Goal: Book appointment/travel/reservation

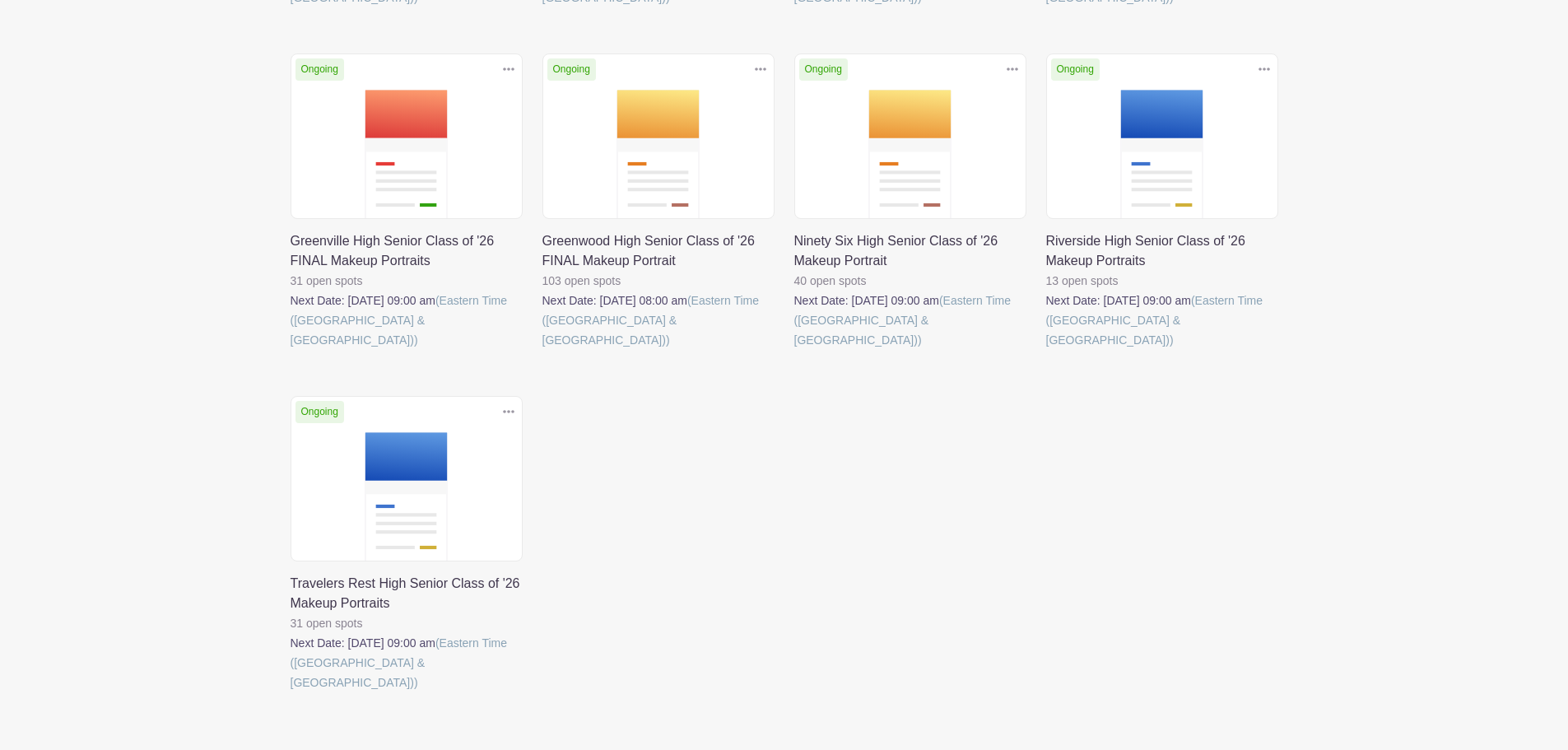
scroll to position [577, 0]
click at [290, 692] on link at bounding box center [290, 692] width 0 height 0
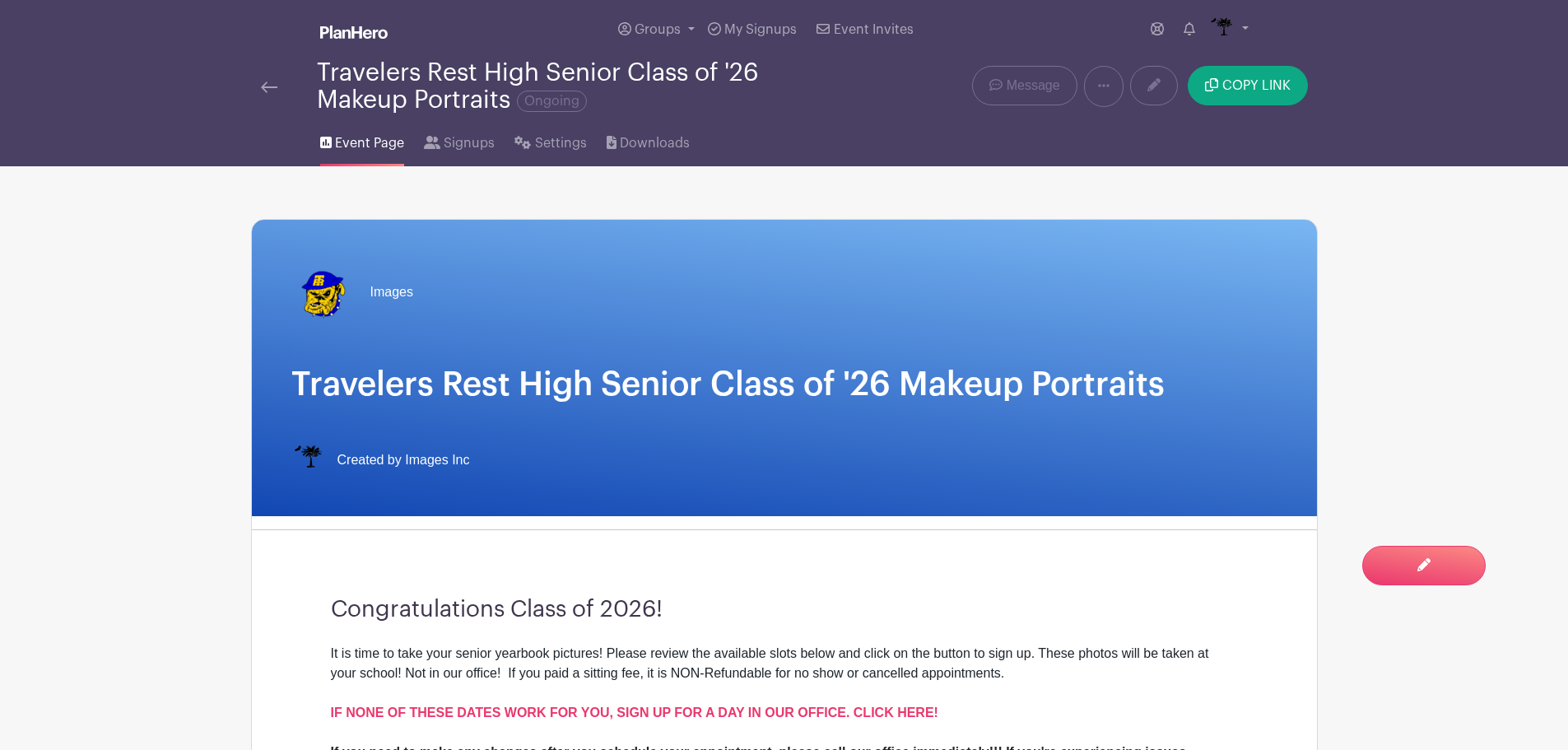
click at [263, 93] on link at bounding box center [269, 86] width 16 height 20
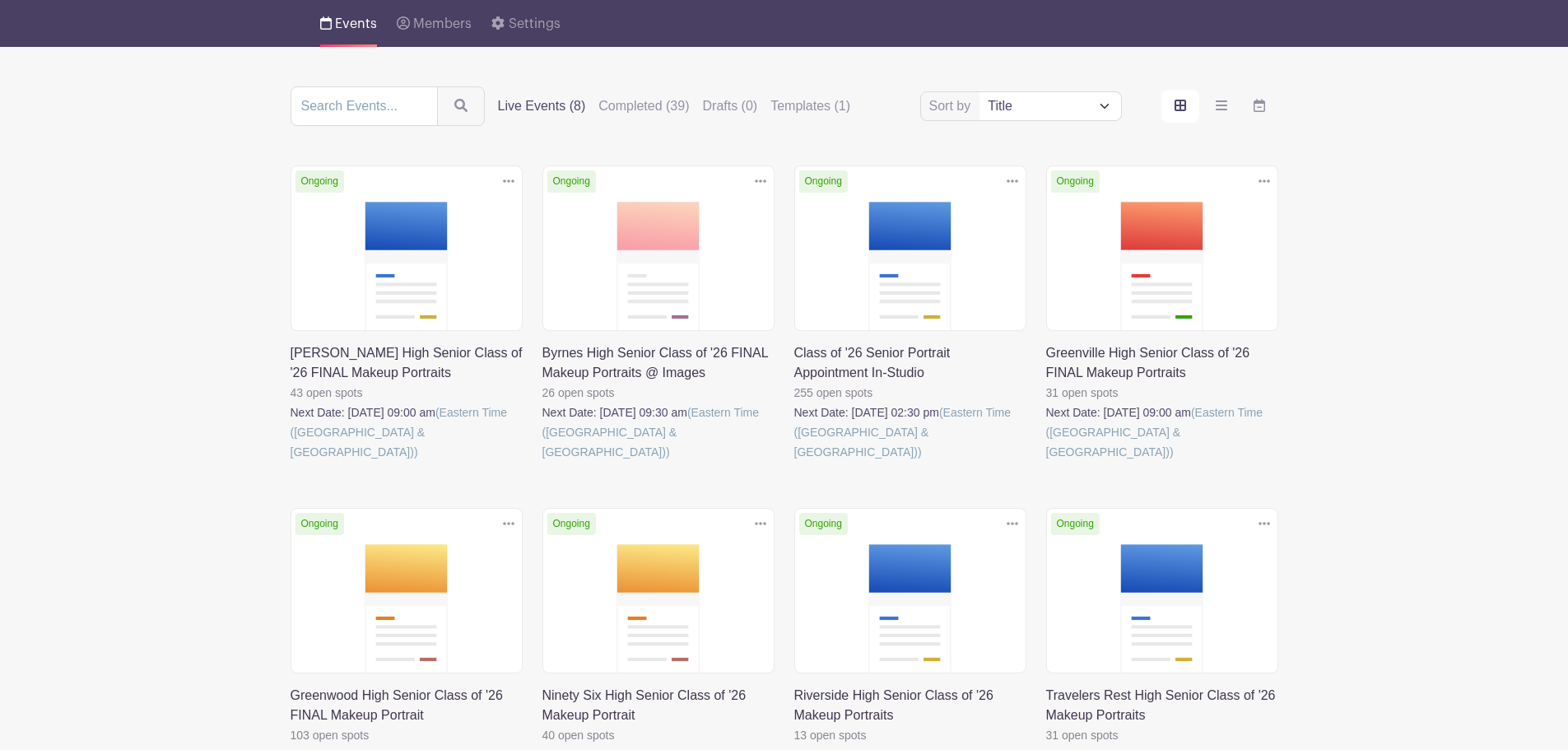
scroll to position [285, 0]
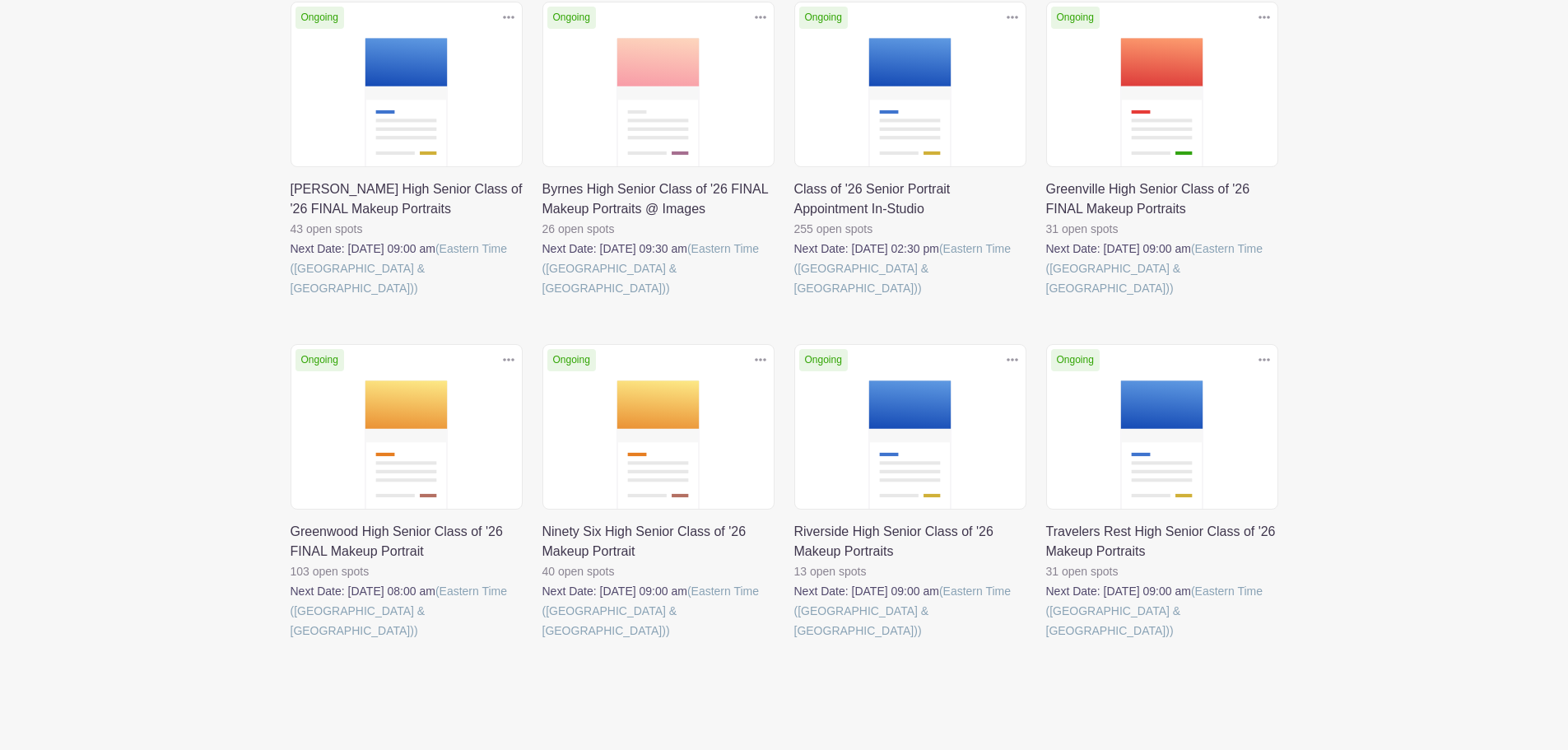
click at [1046, 641] on link at bounding box center [1046, 641] width 0 height 0
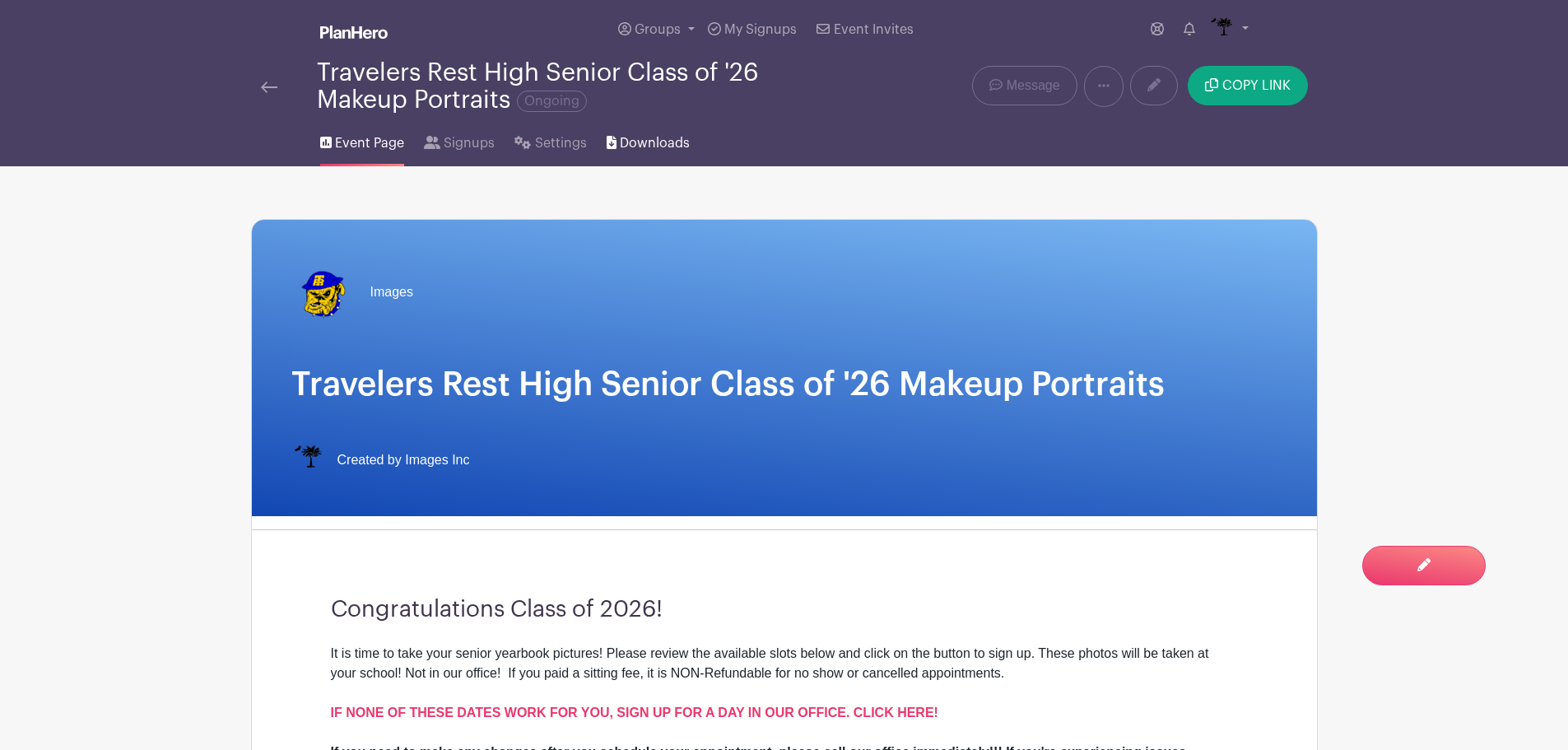
click at [663, 148] on span "Downloads" at bounding box center [654, 143] width 70 height 20
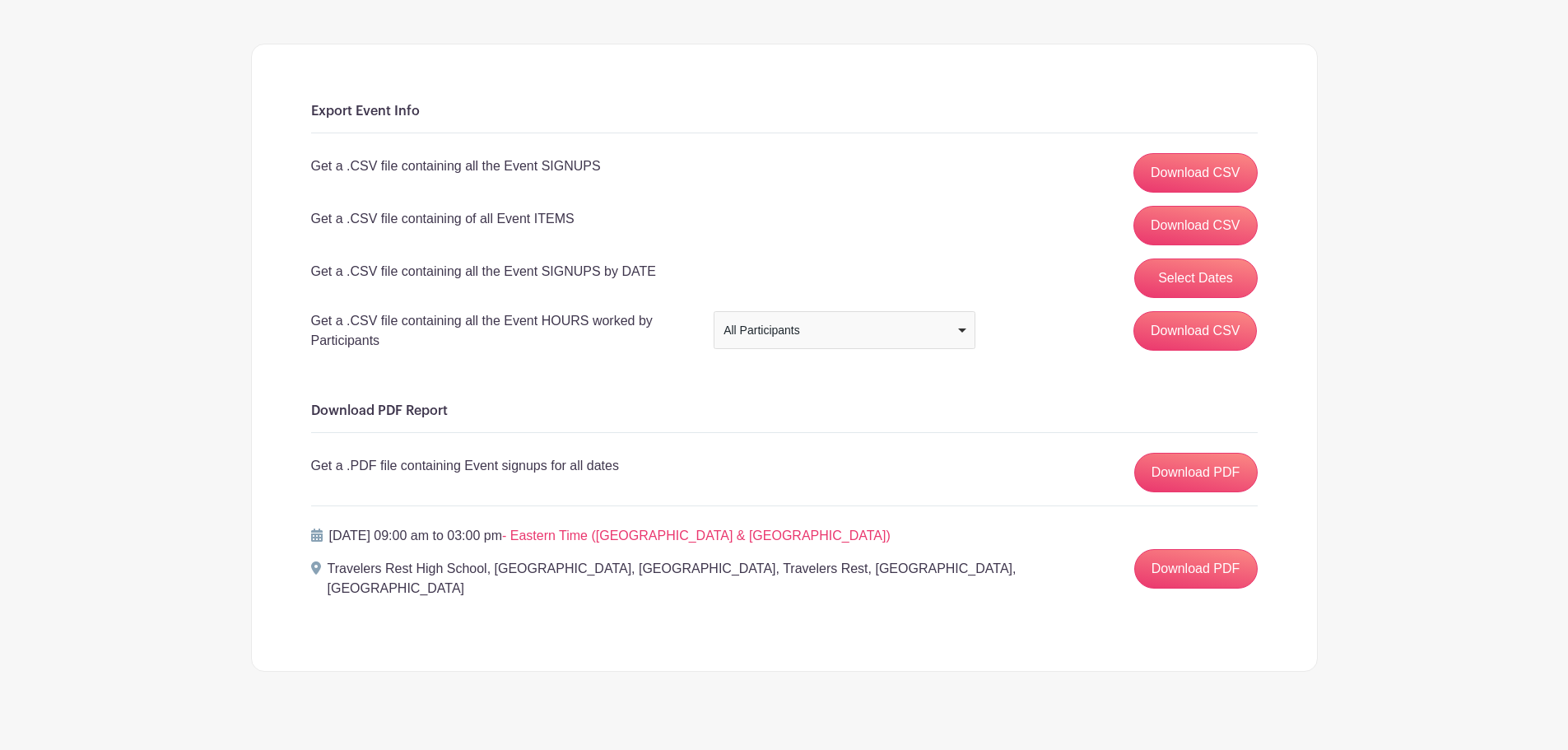
scroll to position [180, 0]
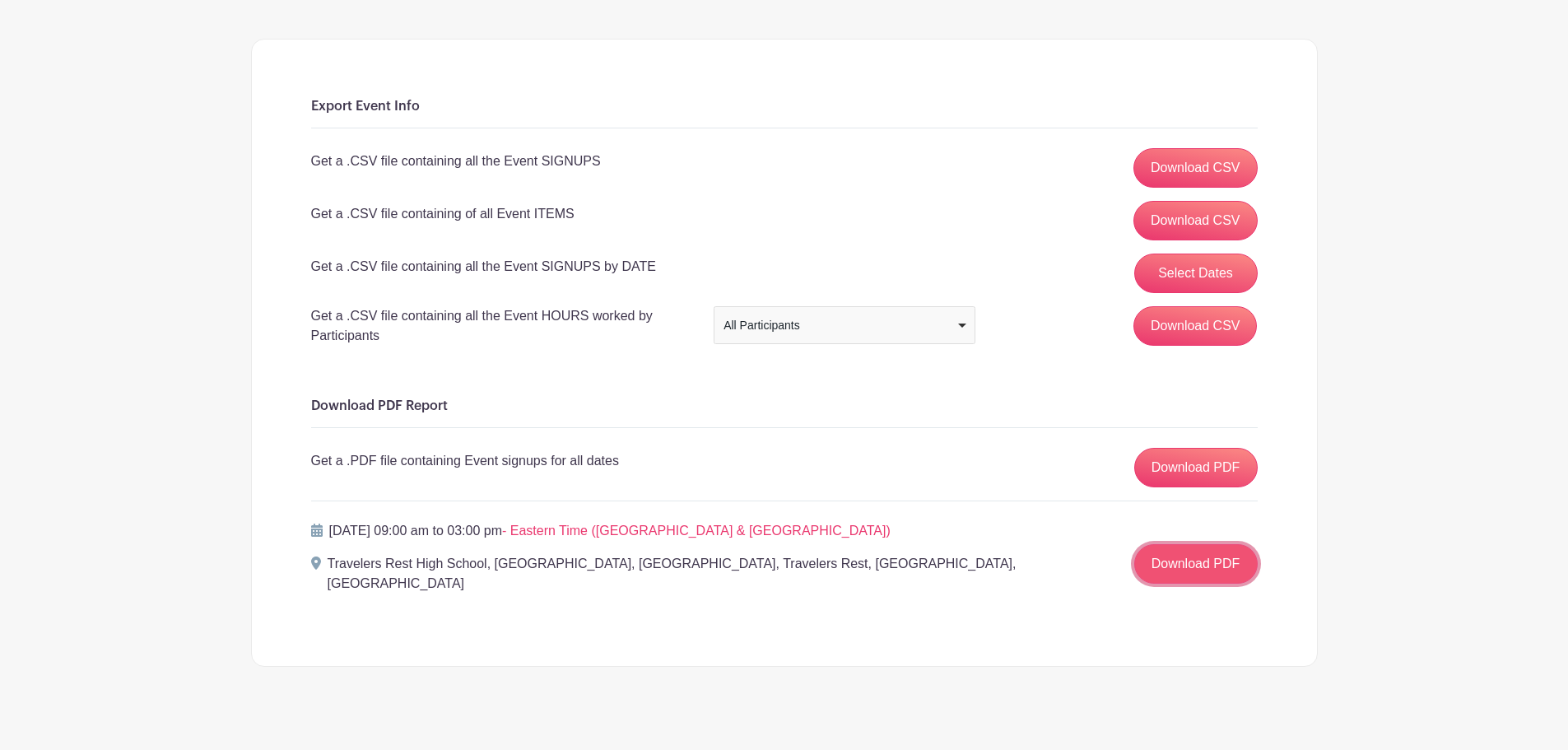
click at [1188, 556] on link "Download PDF" at bounding box center [1196, 565] width 123 height 40
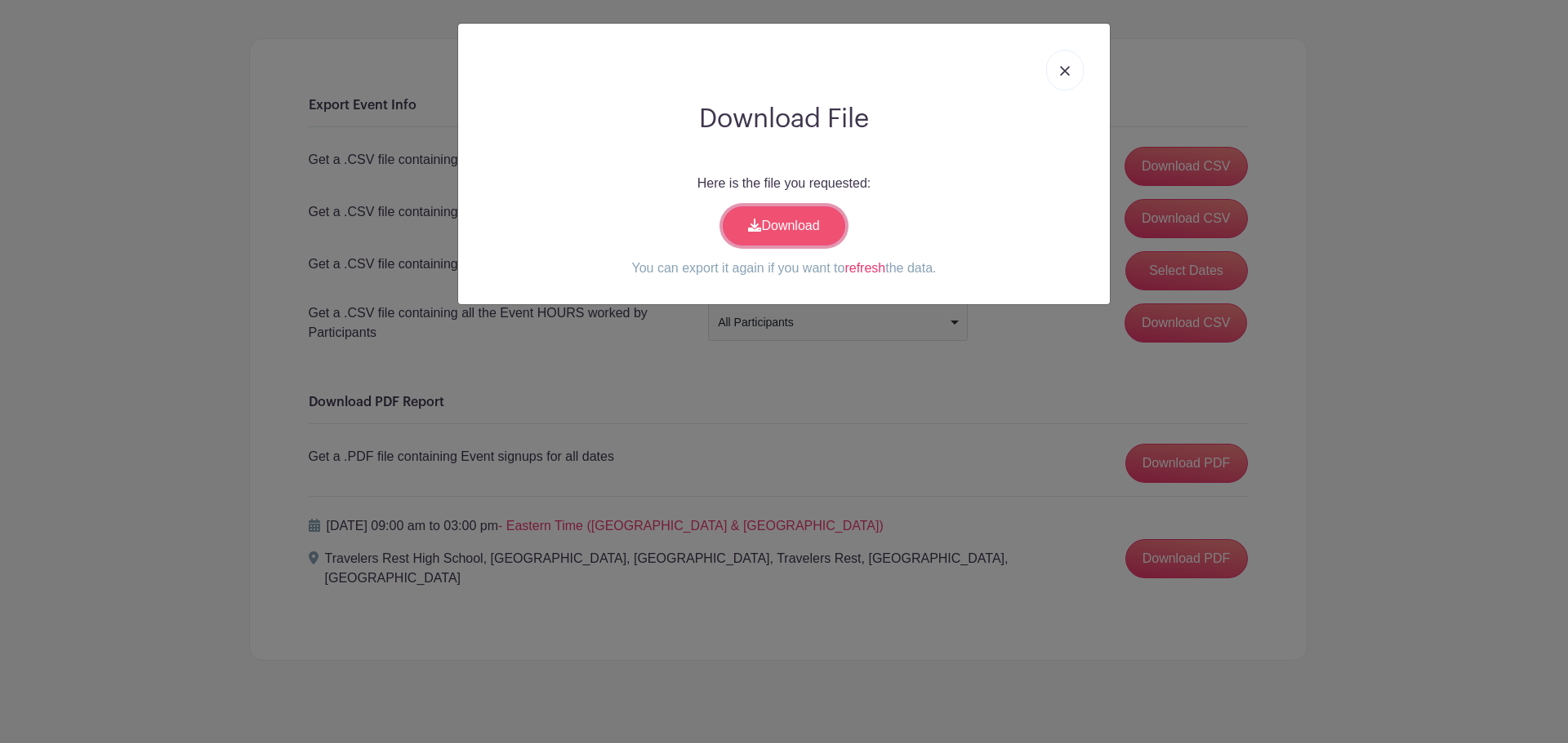
click at [774, 233] on link "Download" at bounding box center [784, 226] width 122 height 39
click at [1066, 62] on link at bounding box center [1065, 70] width 38 height 41
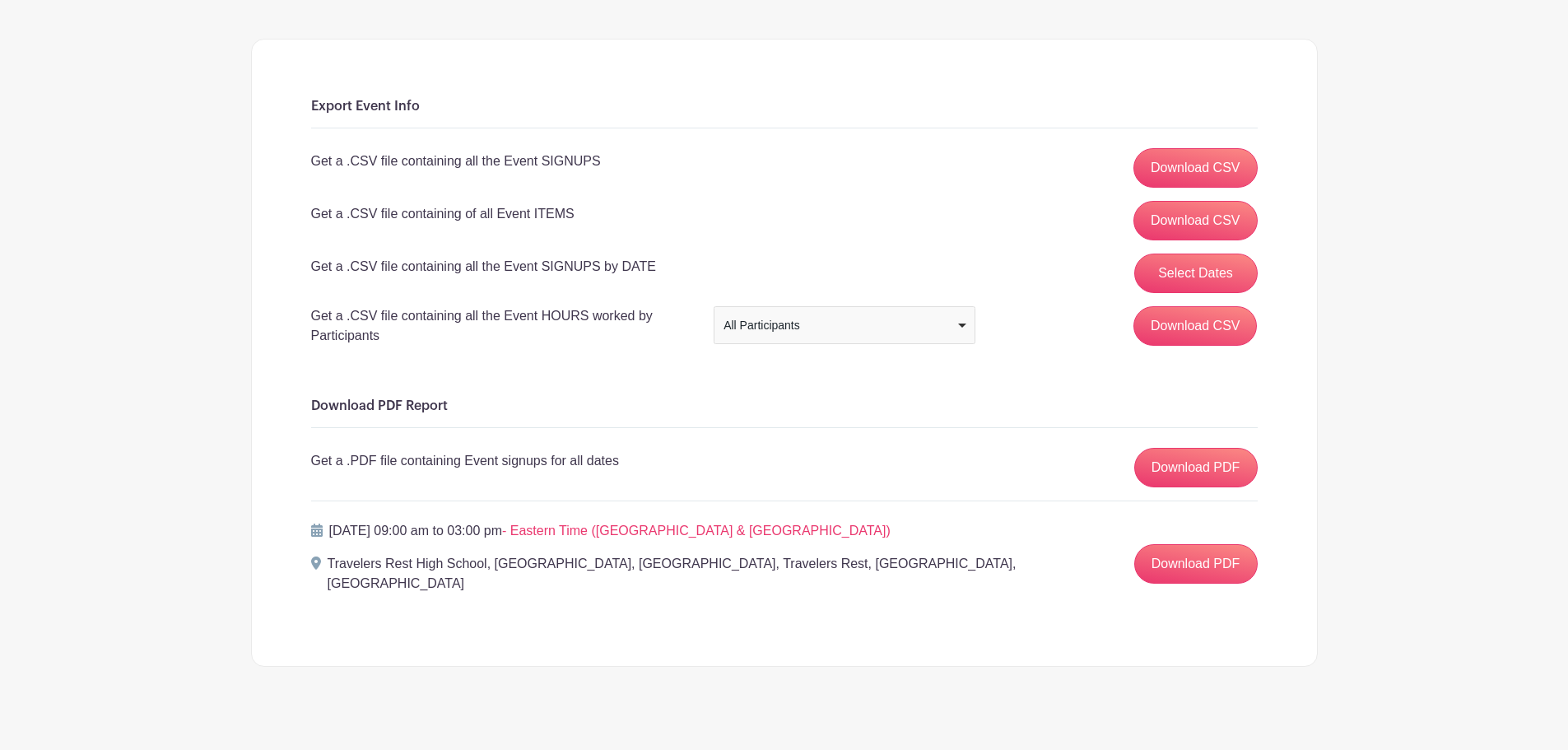
scroll to position [0, 0]
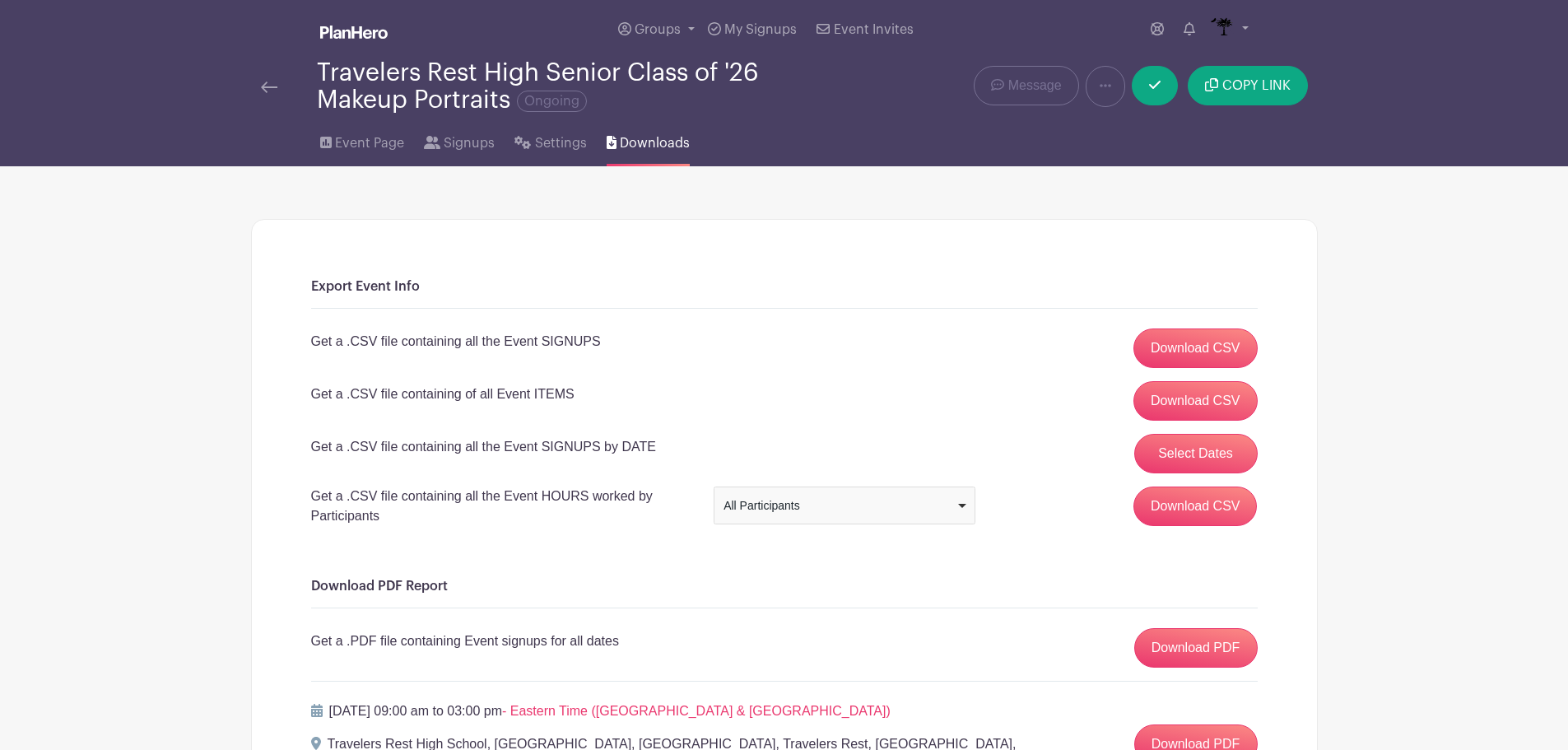
click at [271, 83] on img at bounding box center [269, 87] width 16 height 11
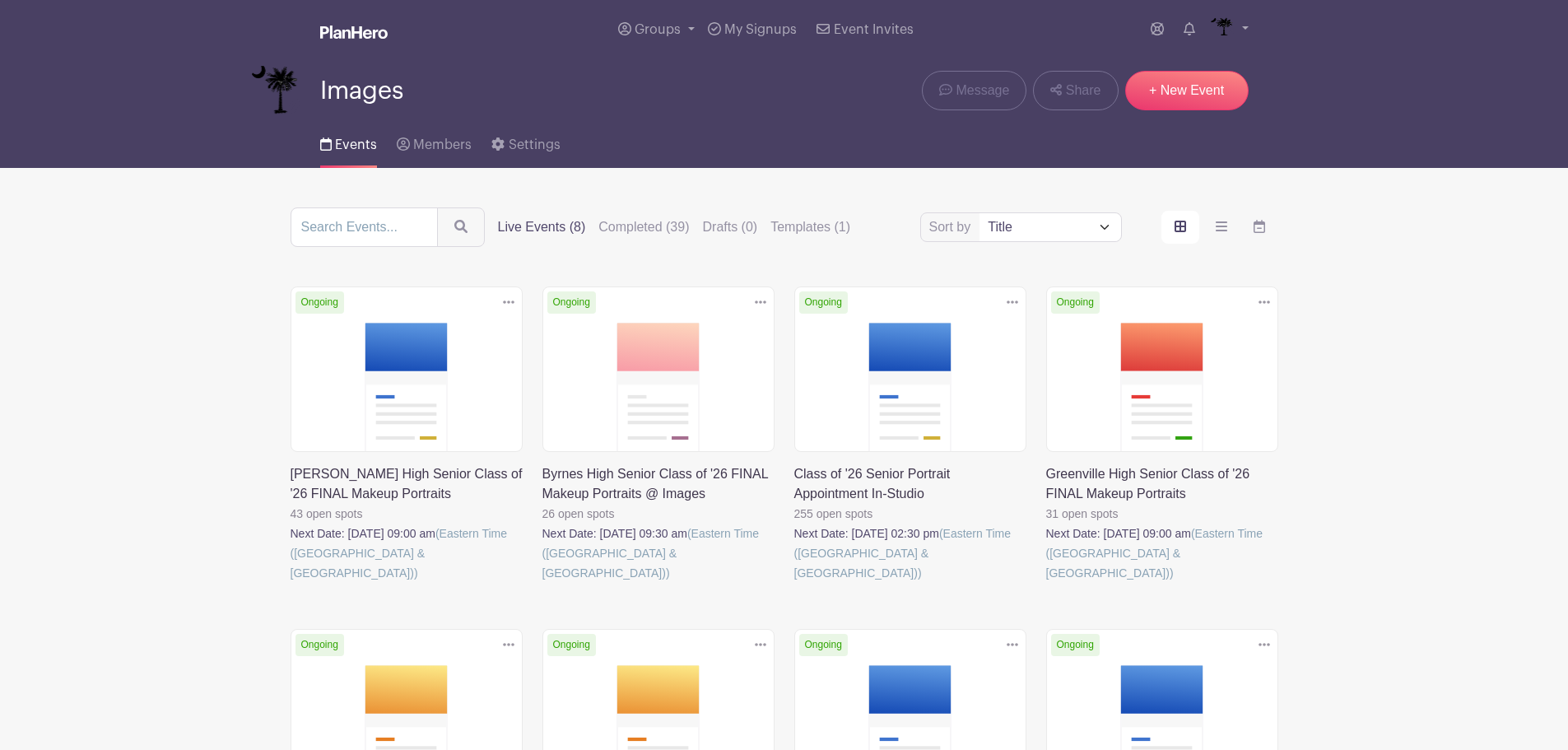
click at [1046, 583] on link at bounding box center [1046, 583] width 0 height 0
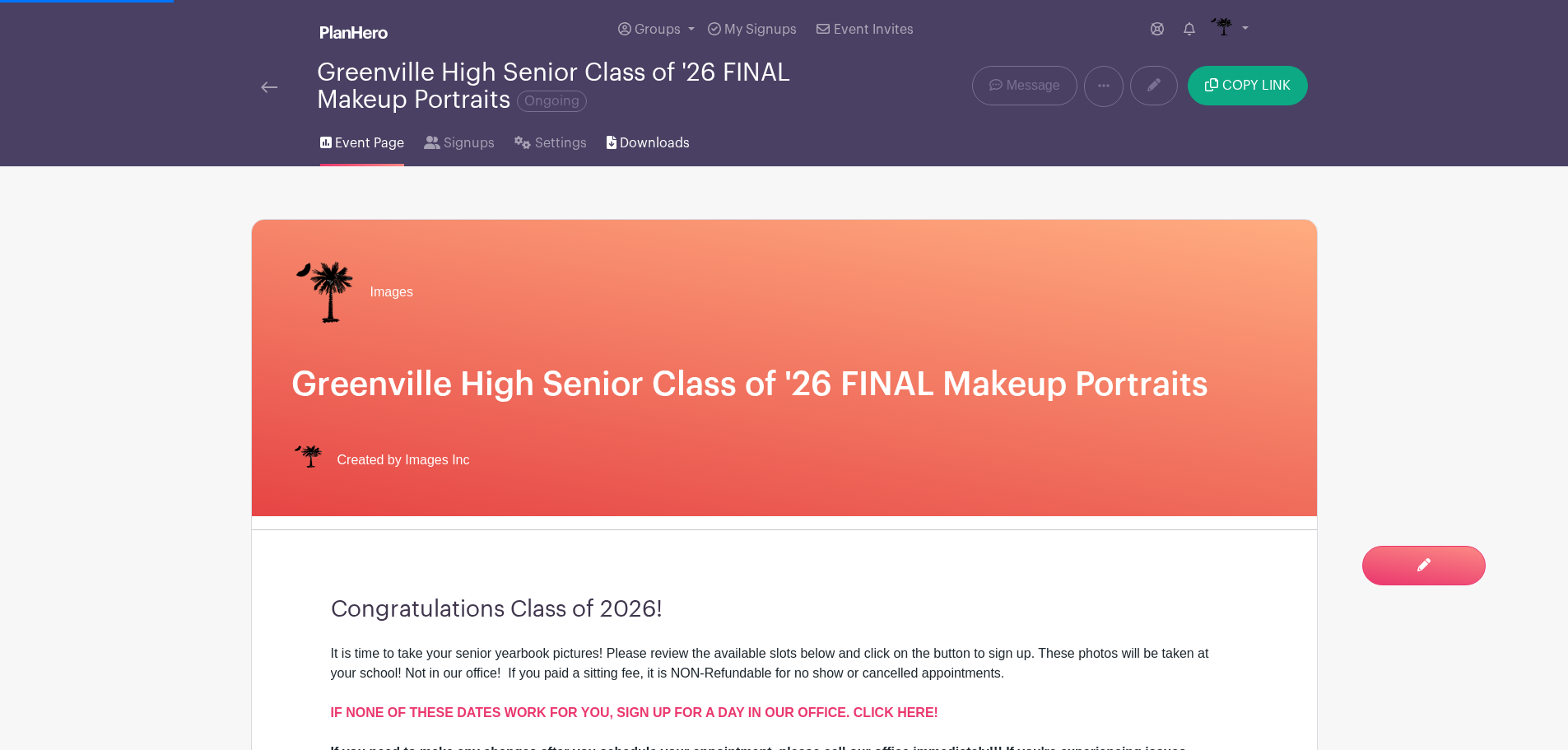
click at [651, 153] on link "Downloads" at bounding box center [648, 140] width 84 height 53
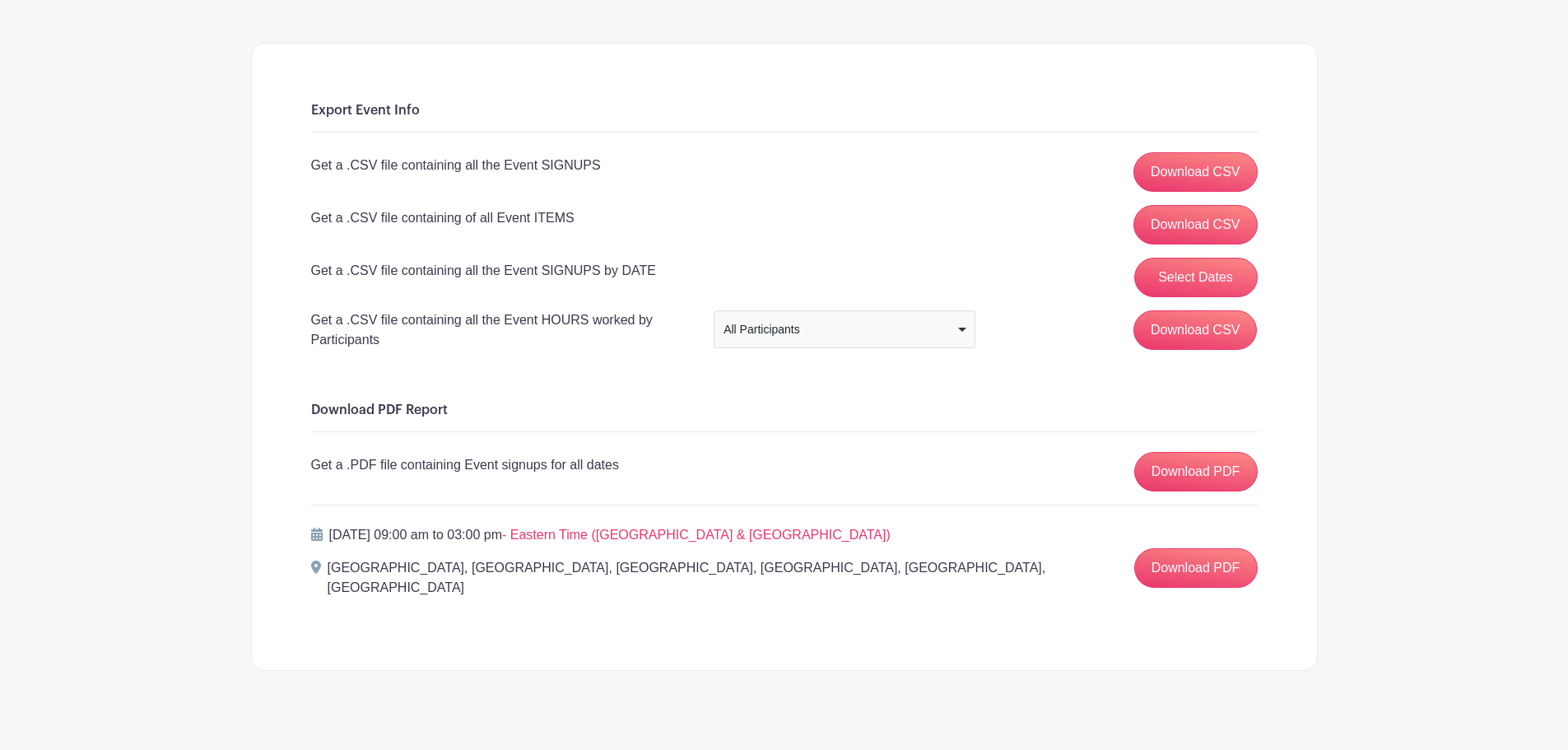
scroll to position [180, 0]
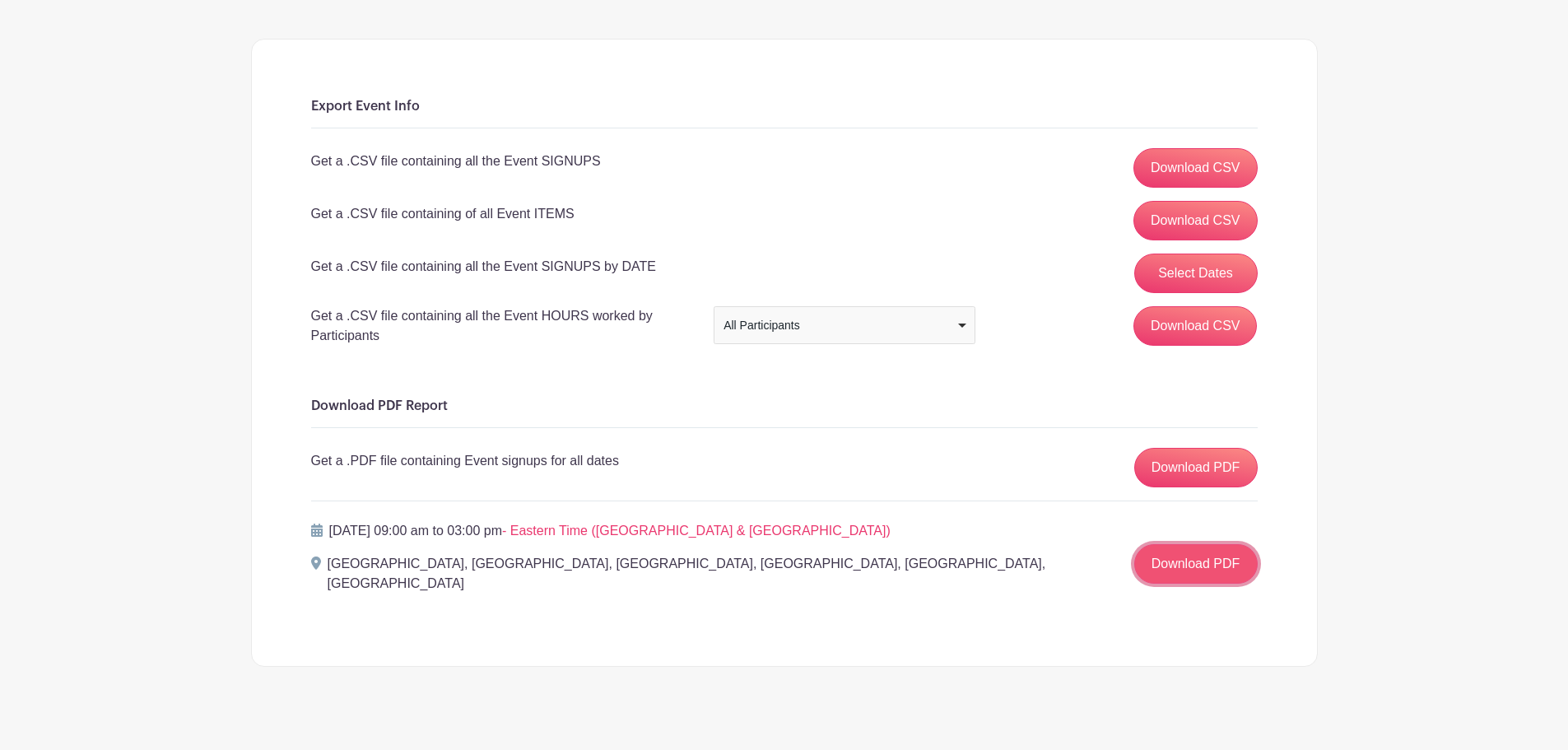
click at [1175, 553] on link "Download PDF" at bounding box center [1196, 565] width 123 height 40
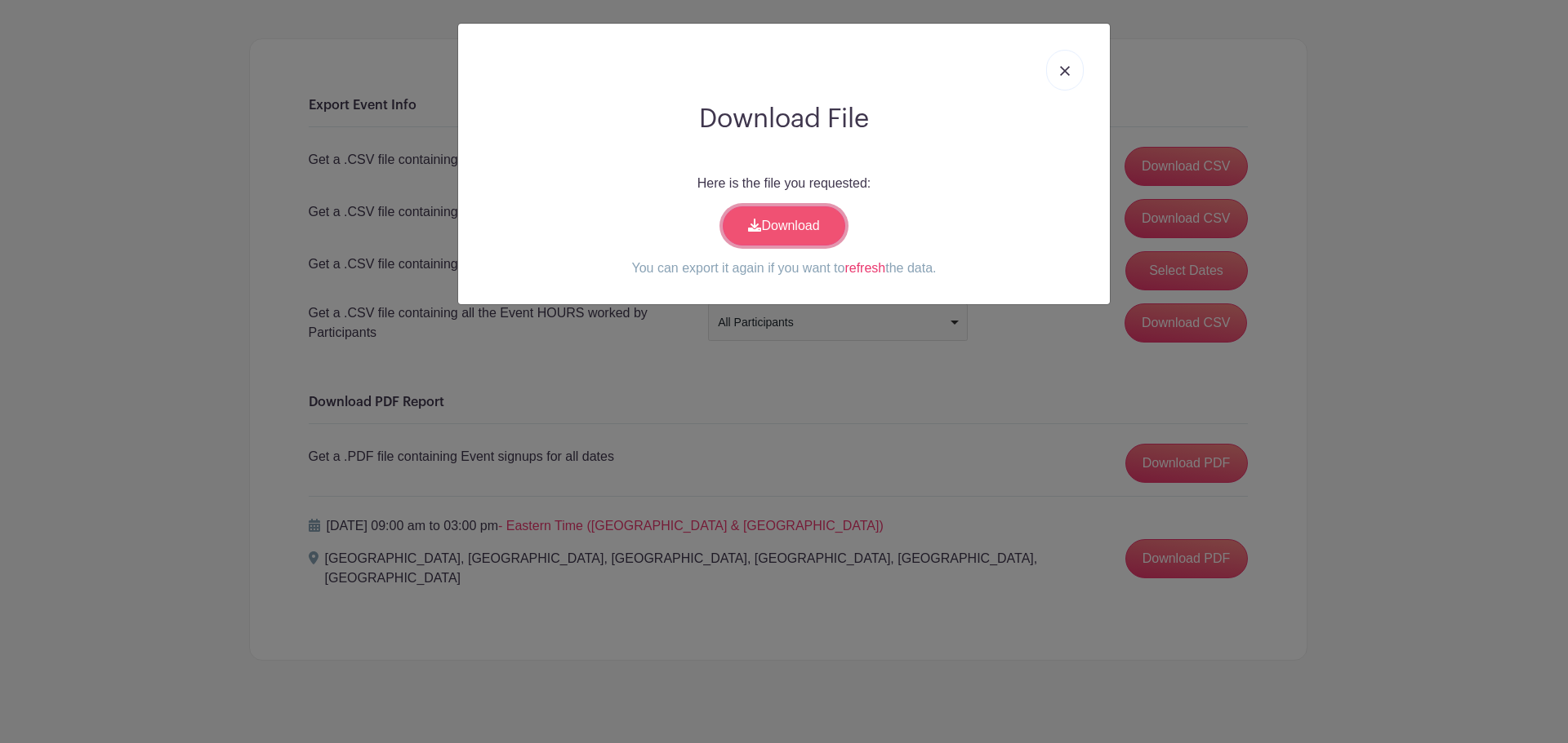
click at [795, 232] on link "Download" at bounding box center [784, 226] width 122 height 39
drag, startPoint x: 1068, startPoint y: 70, endPoint x: 1050, endPoint y: 89, distance: 26.2
click at [1068, 70] on img at bounding box center [1064, 70] width 9 height 9
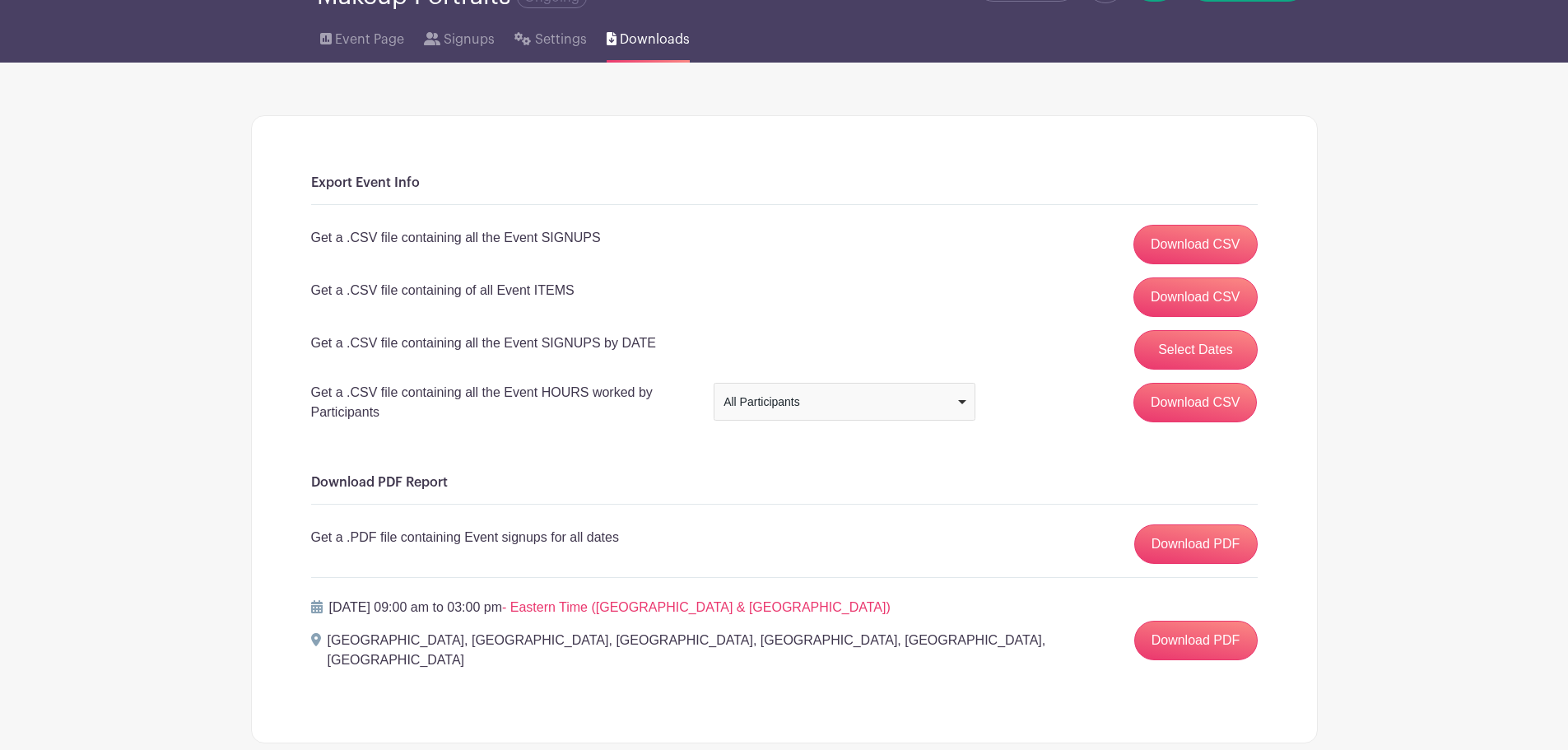
scroll to position [0, 0]
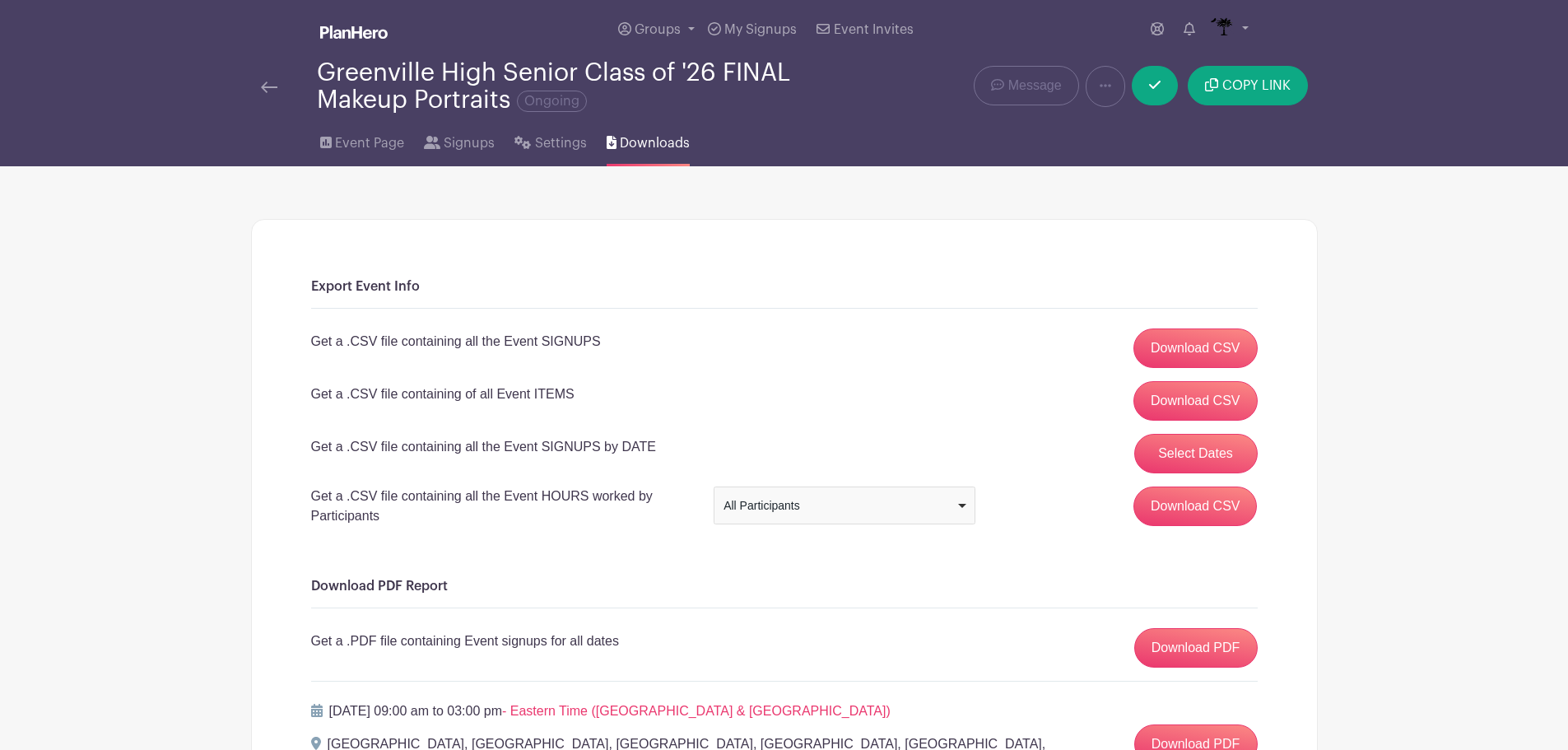
click at [258, 85] on div "Greenville High Senior Class of '26 FINAL Makeup Portraits Ongoing" at bounding box center [562, 86] width 622 height 54
click at [269, 86] on img at bounding box center [269, 87] width 16 height 11
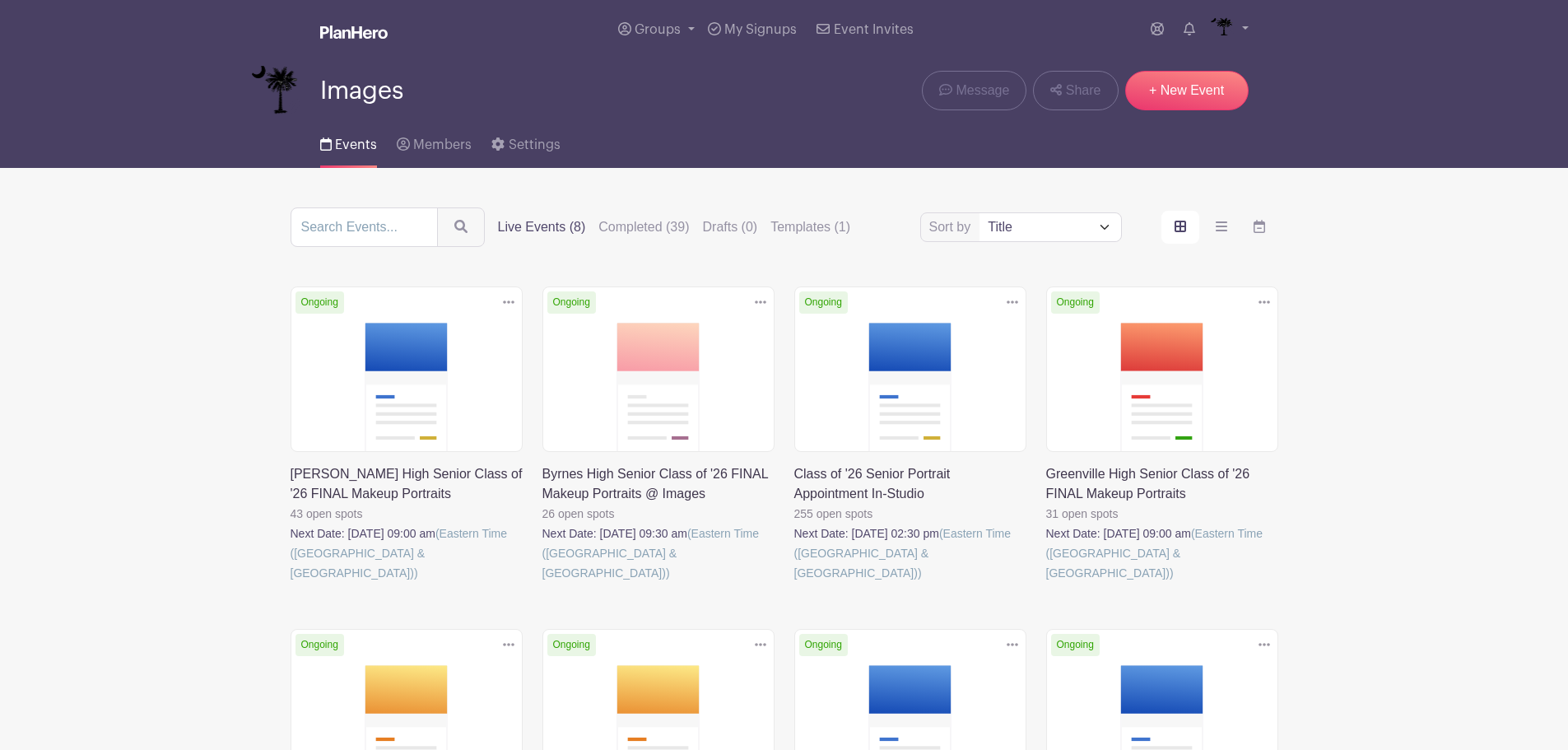
click at [794, 583] on link at bounding box center [794, 583] width 0 height 0
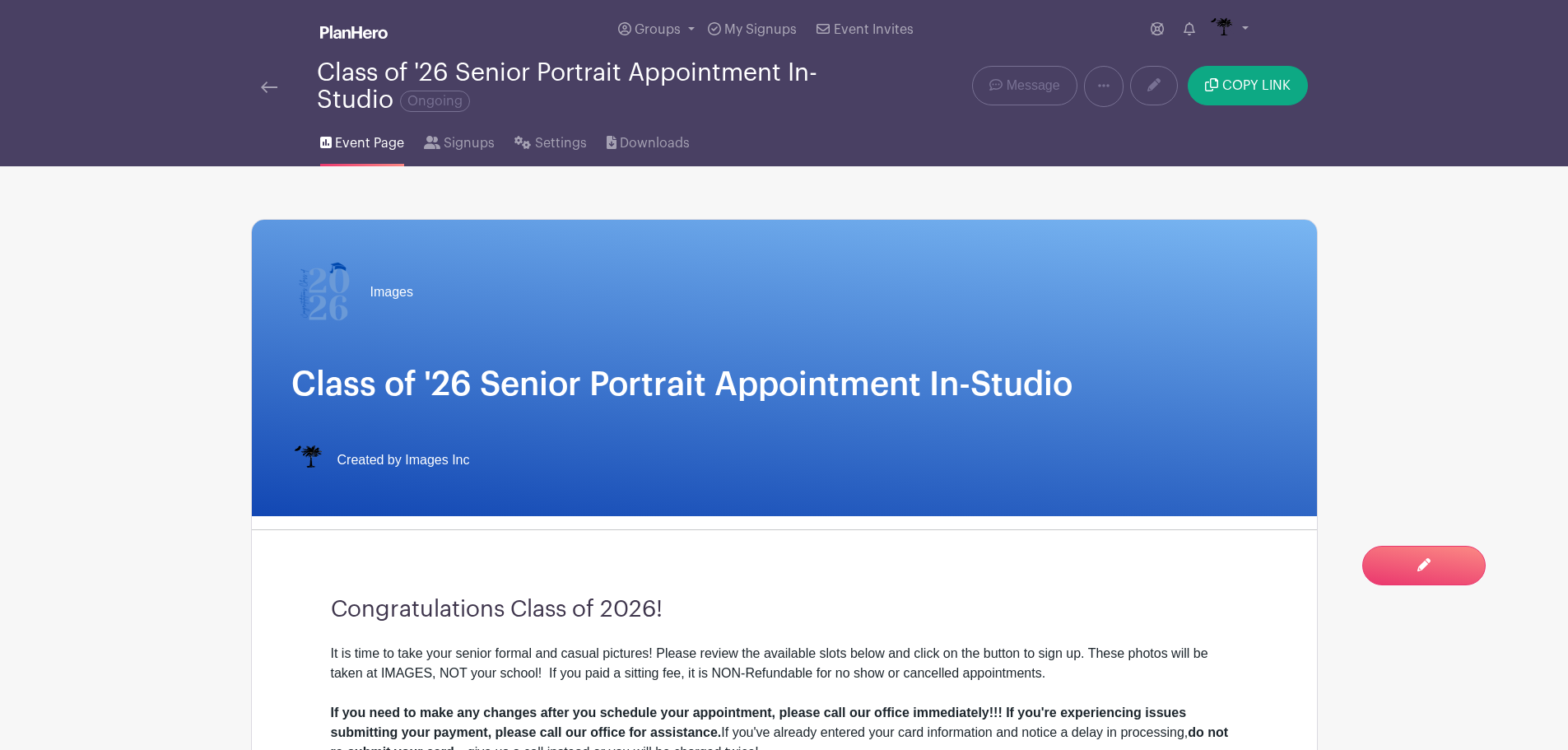
click at [273, 93] on link at bounding box center [269, 86] width 16 height 20
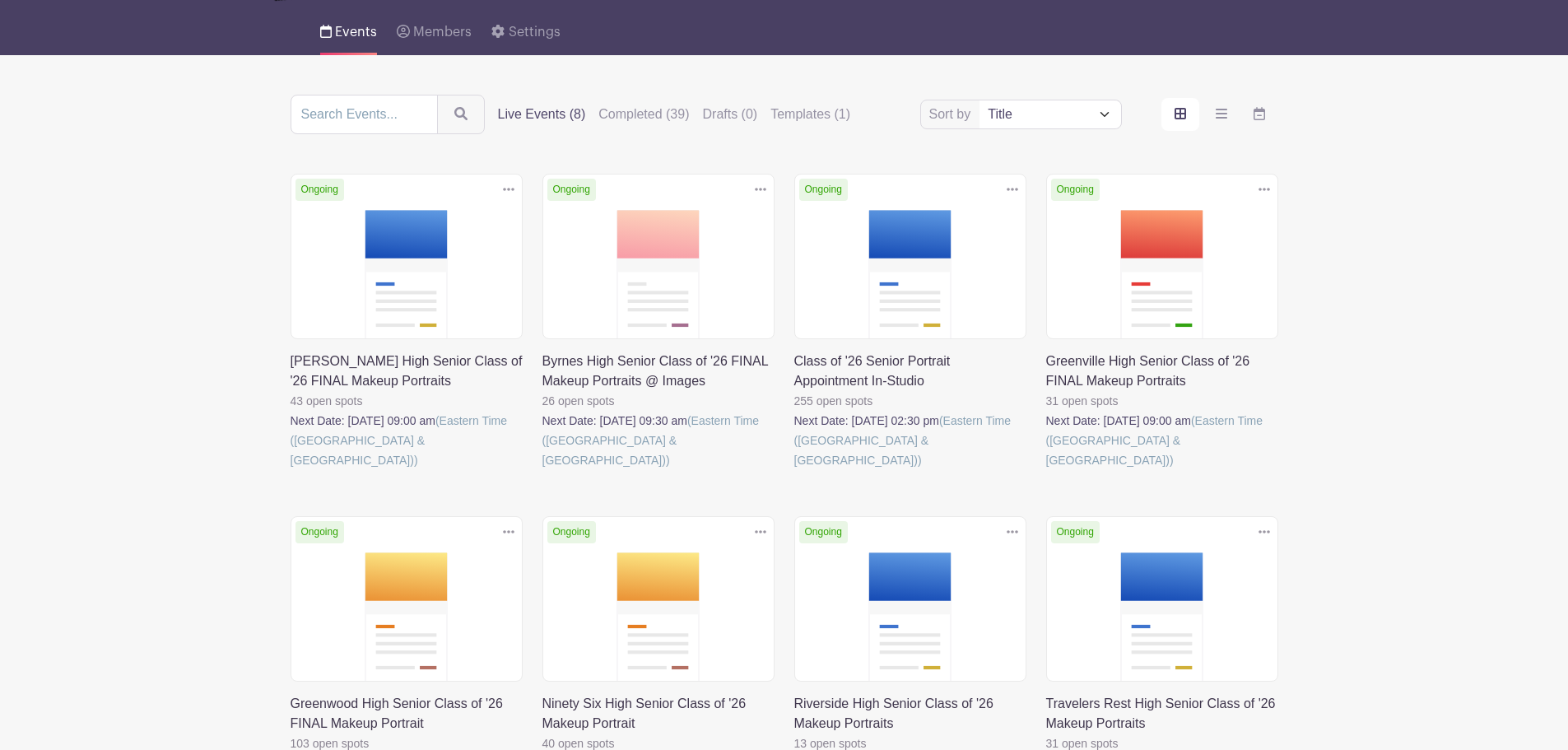
scroll to position [285, 0]
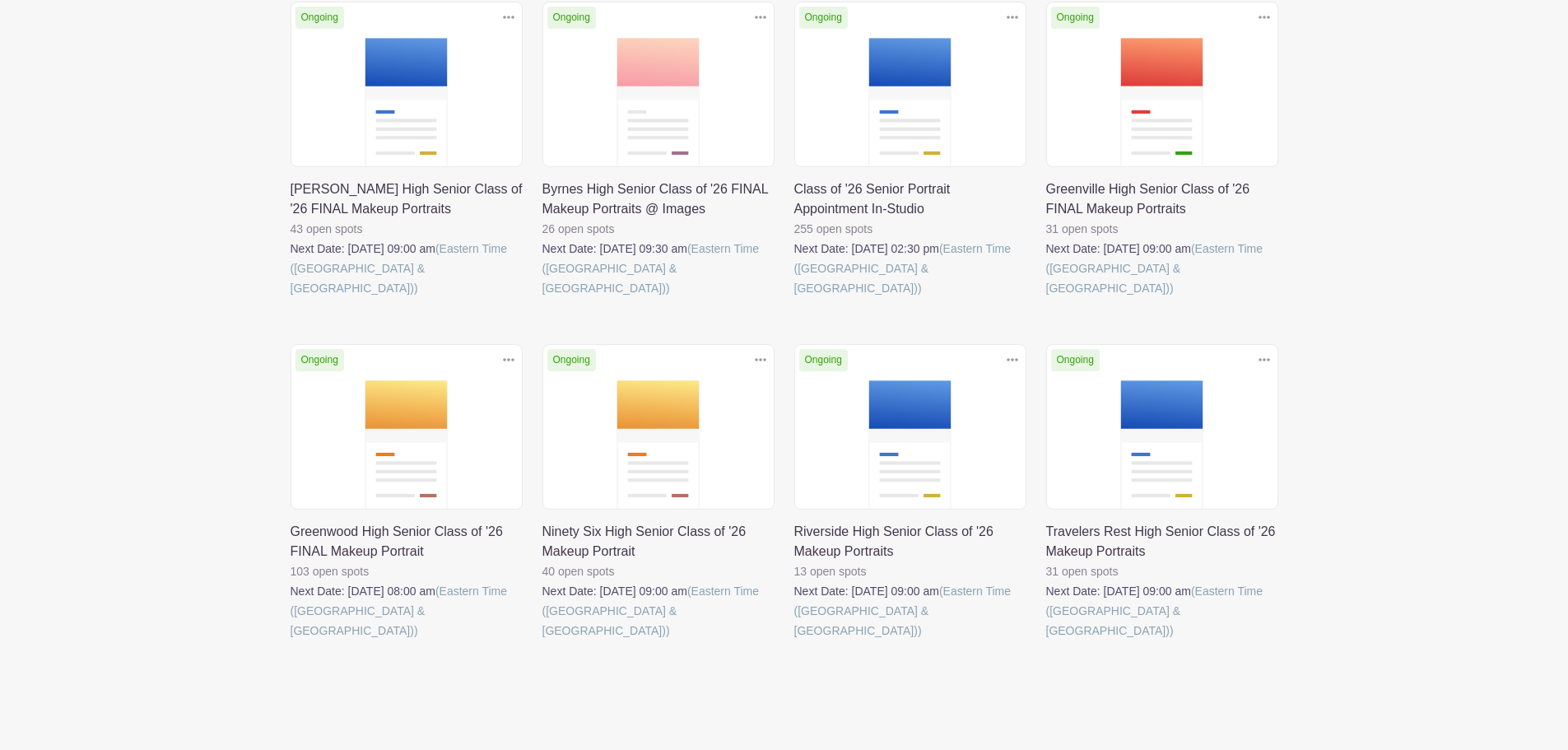
click at [543, 641] on link at bounding box center [543, 641] width 0 height 0
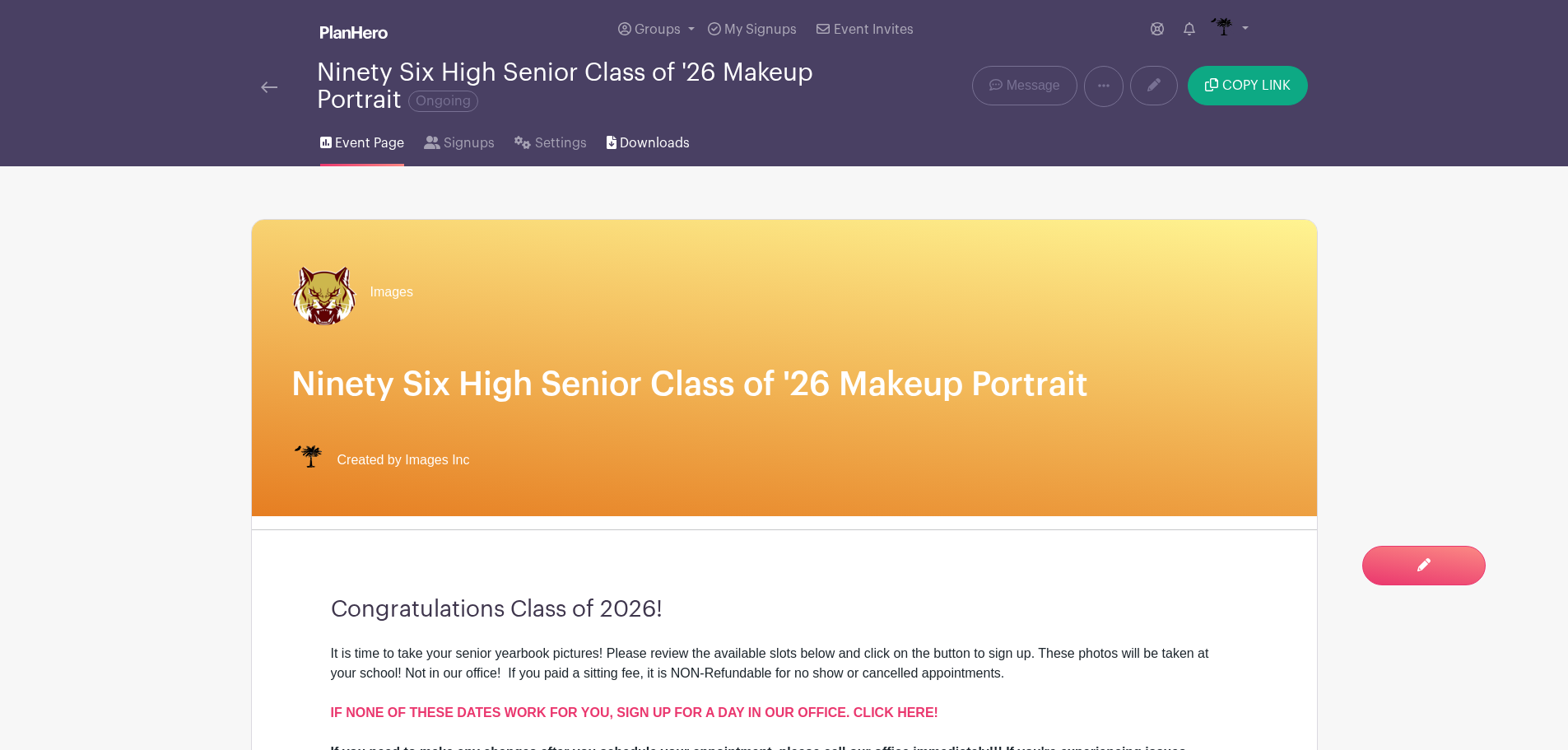
click at [669, 147] on span "Downloads" at bounding box center [654, 143] width 70 height 20
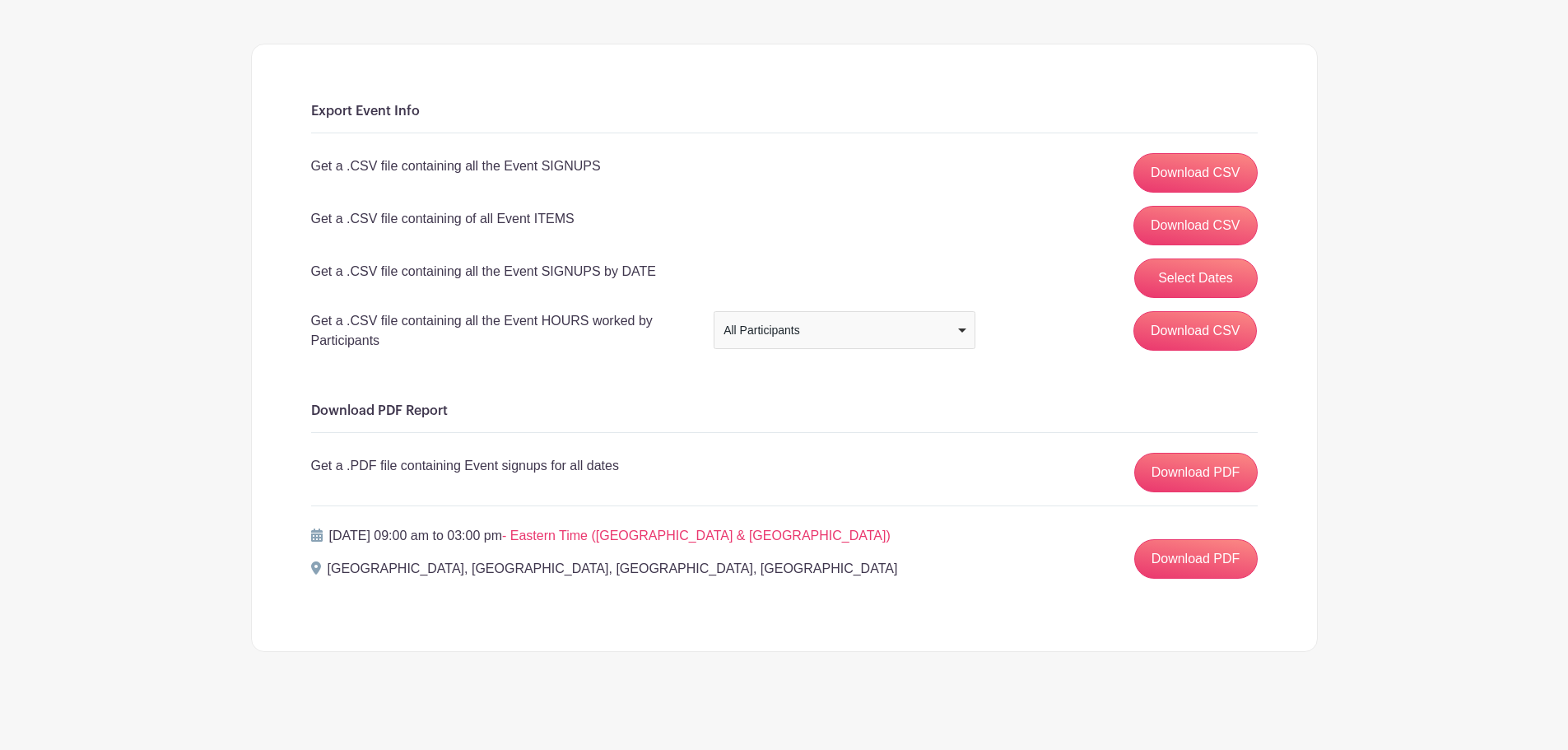
scroll to position [180, 0]
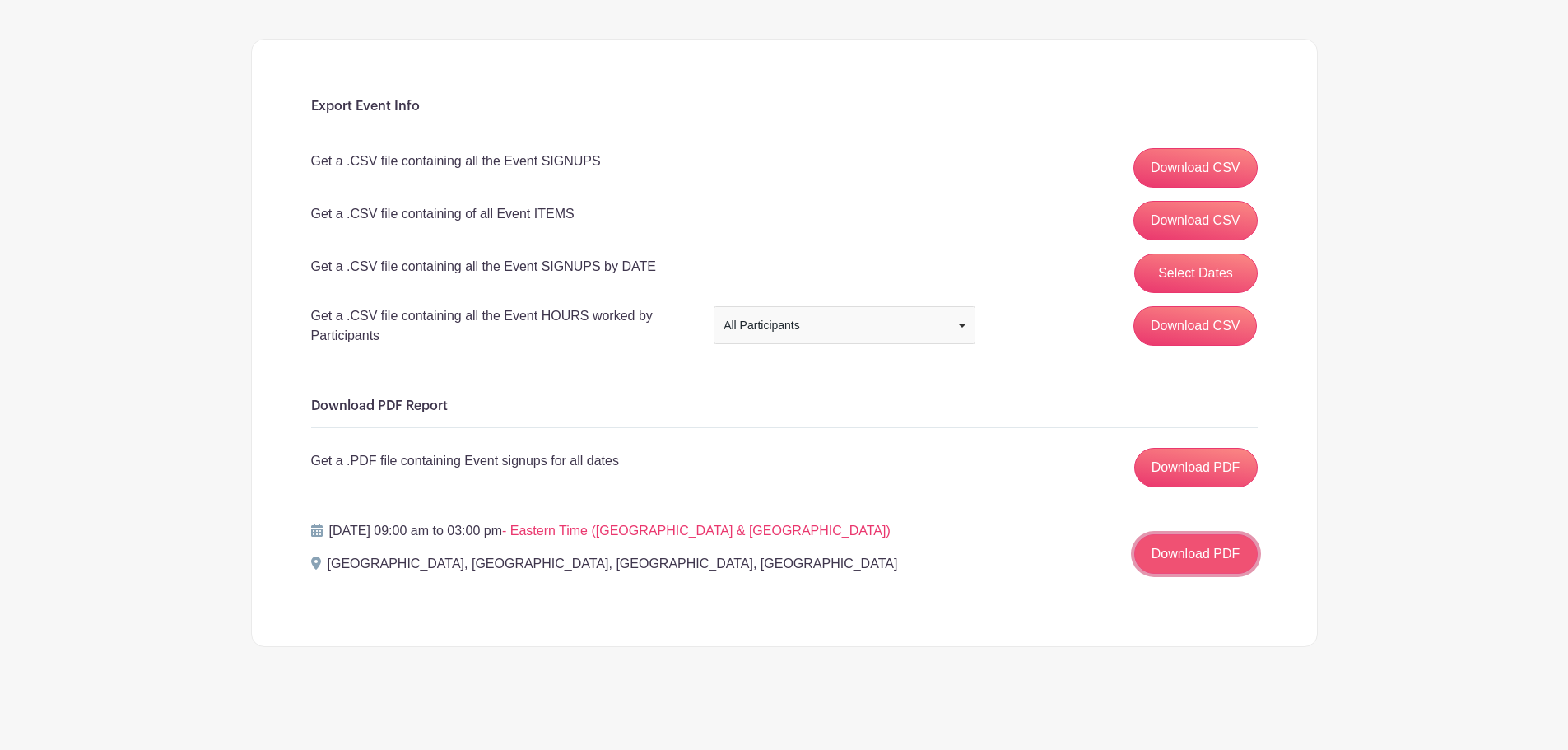
click at [1173, 567] on link "Download PDF" at bounding box center [1196, 554] width 123 height 40
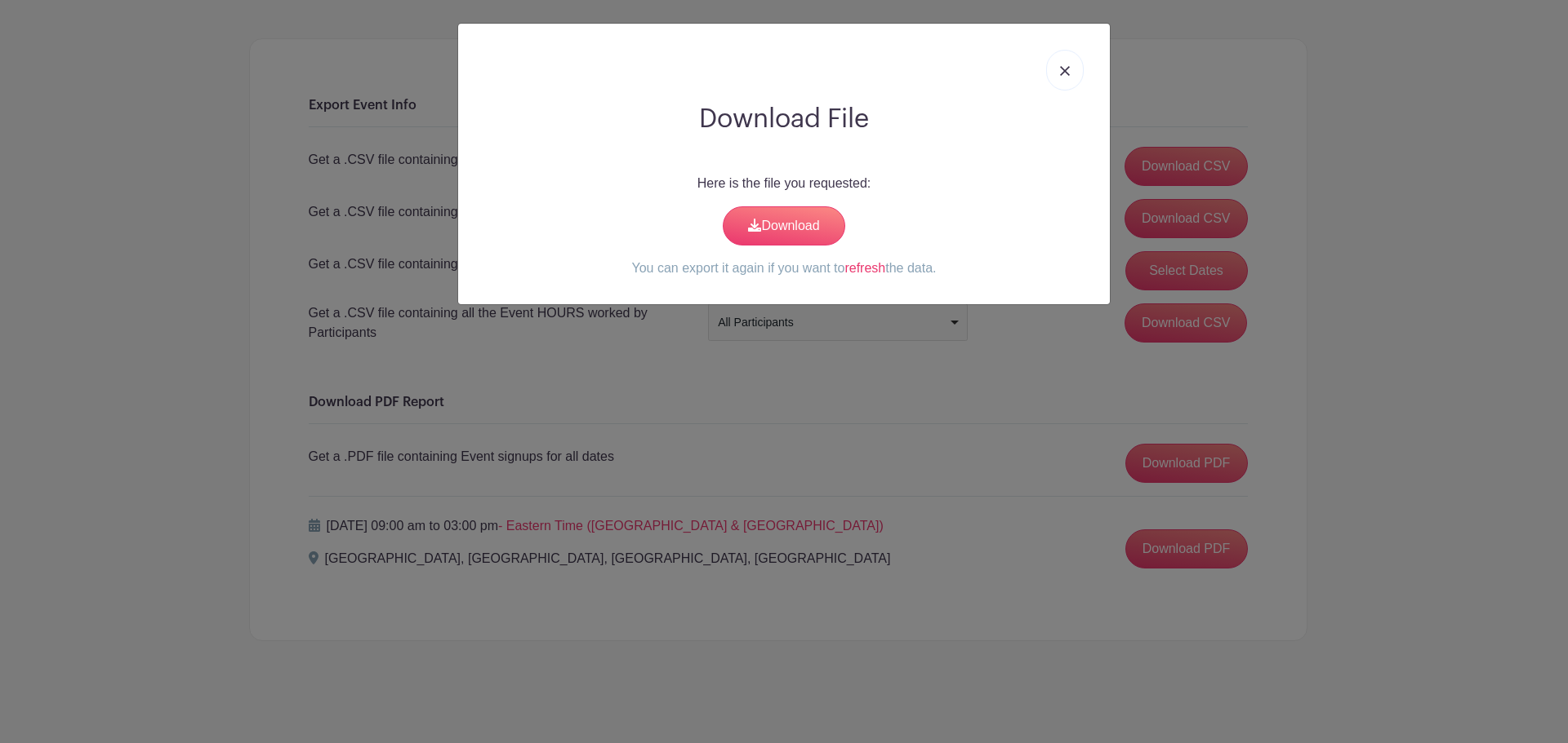
click at [1067, 64] on link at bounding box center [1065, 70] width 38 height 41
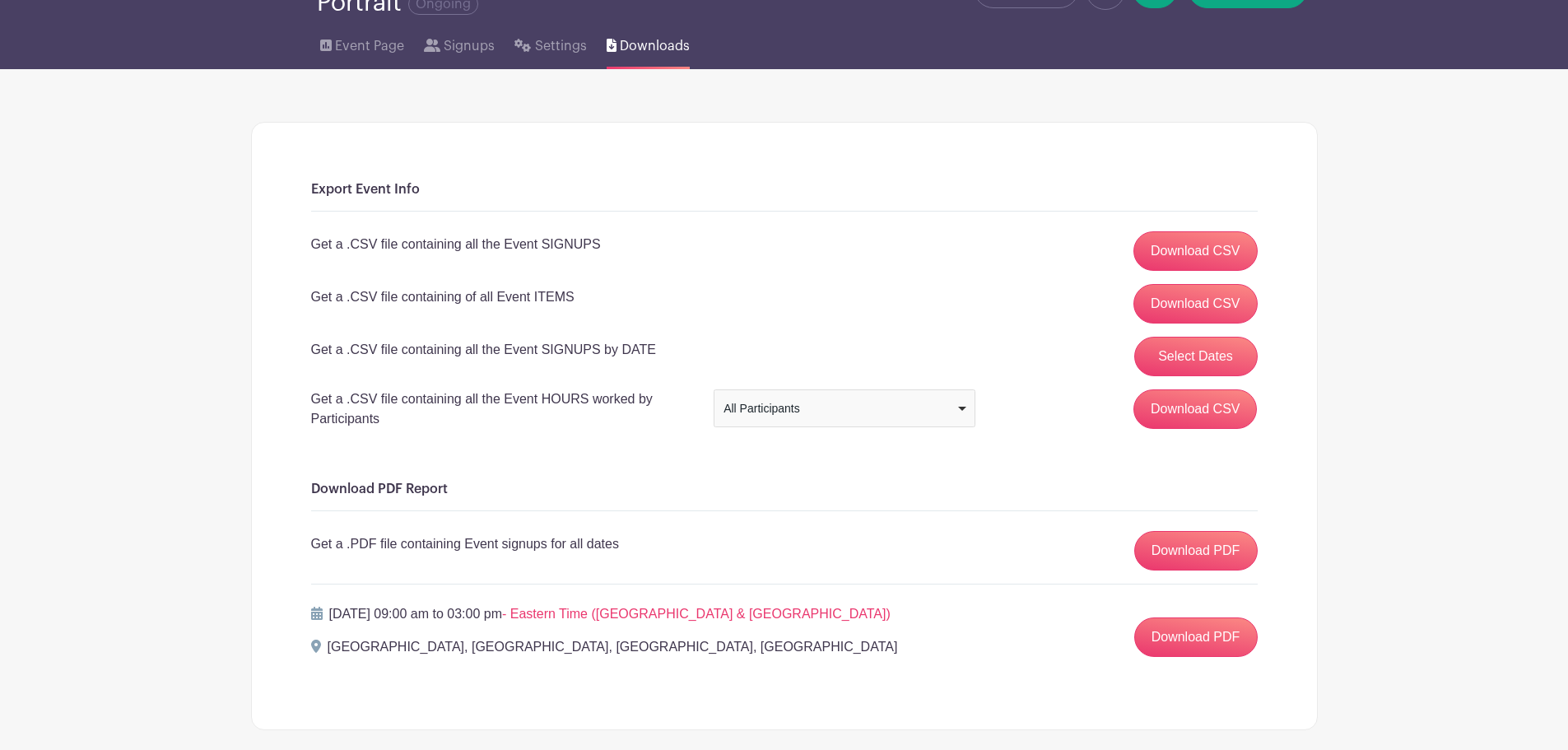
scroll to position [0, 0]
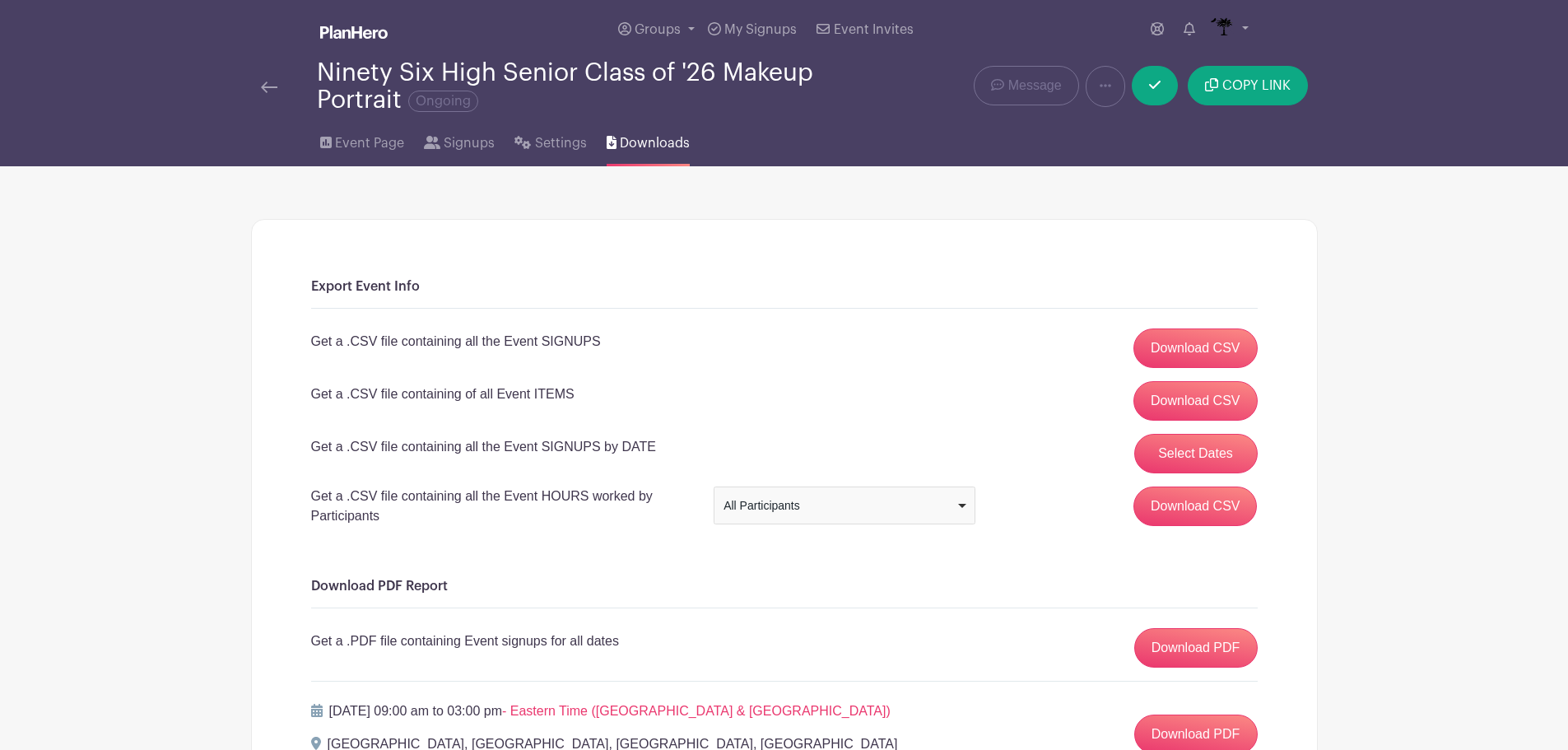
click at [277, 92] on div at bounding box center [289, 86] width 56 height 20
click at [270, 86] on img at bounding box center [269, 87] width 16 height 11
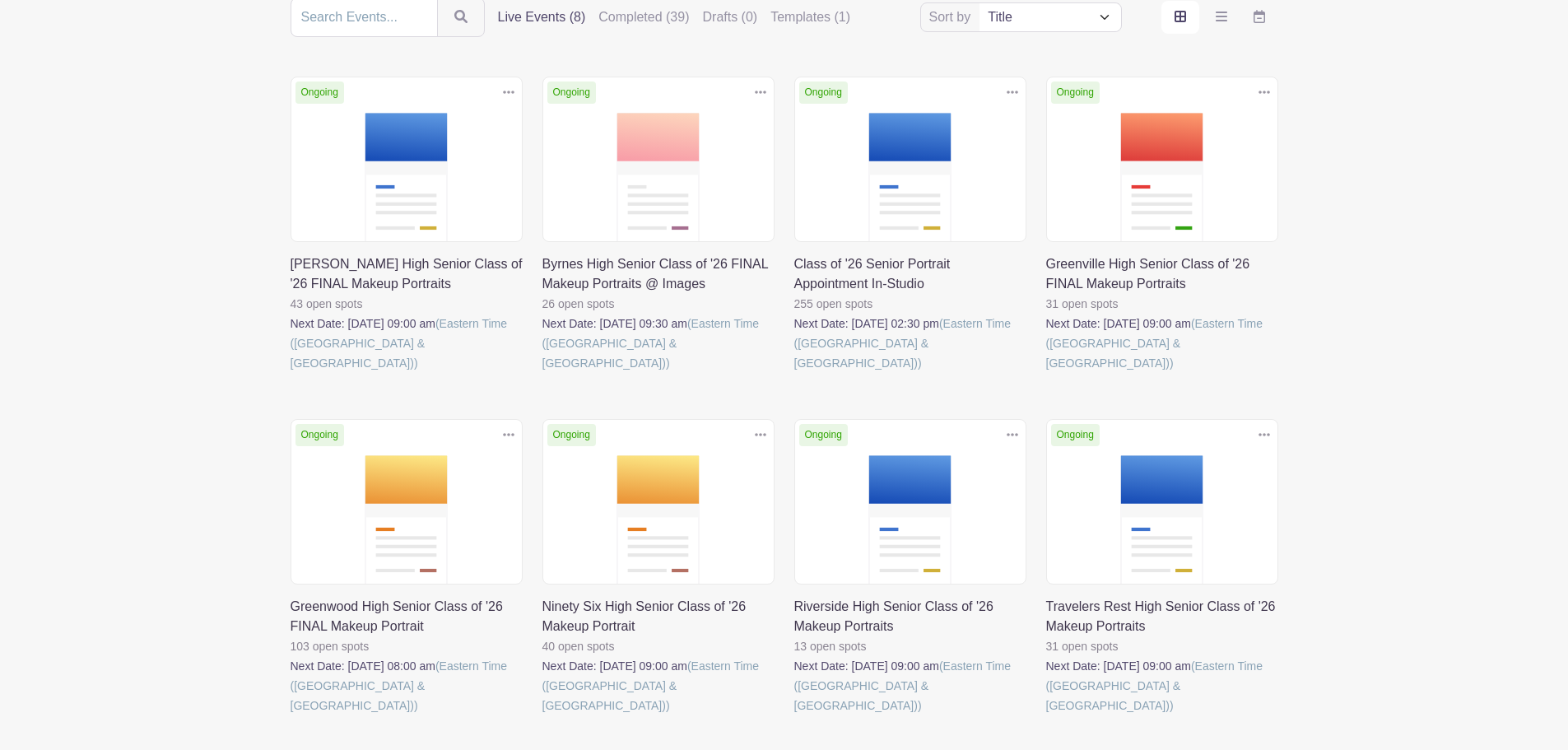
scroll to position [247, 0]
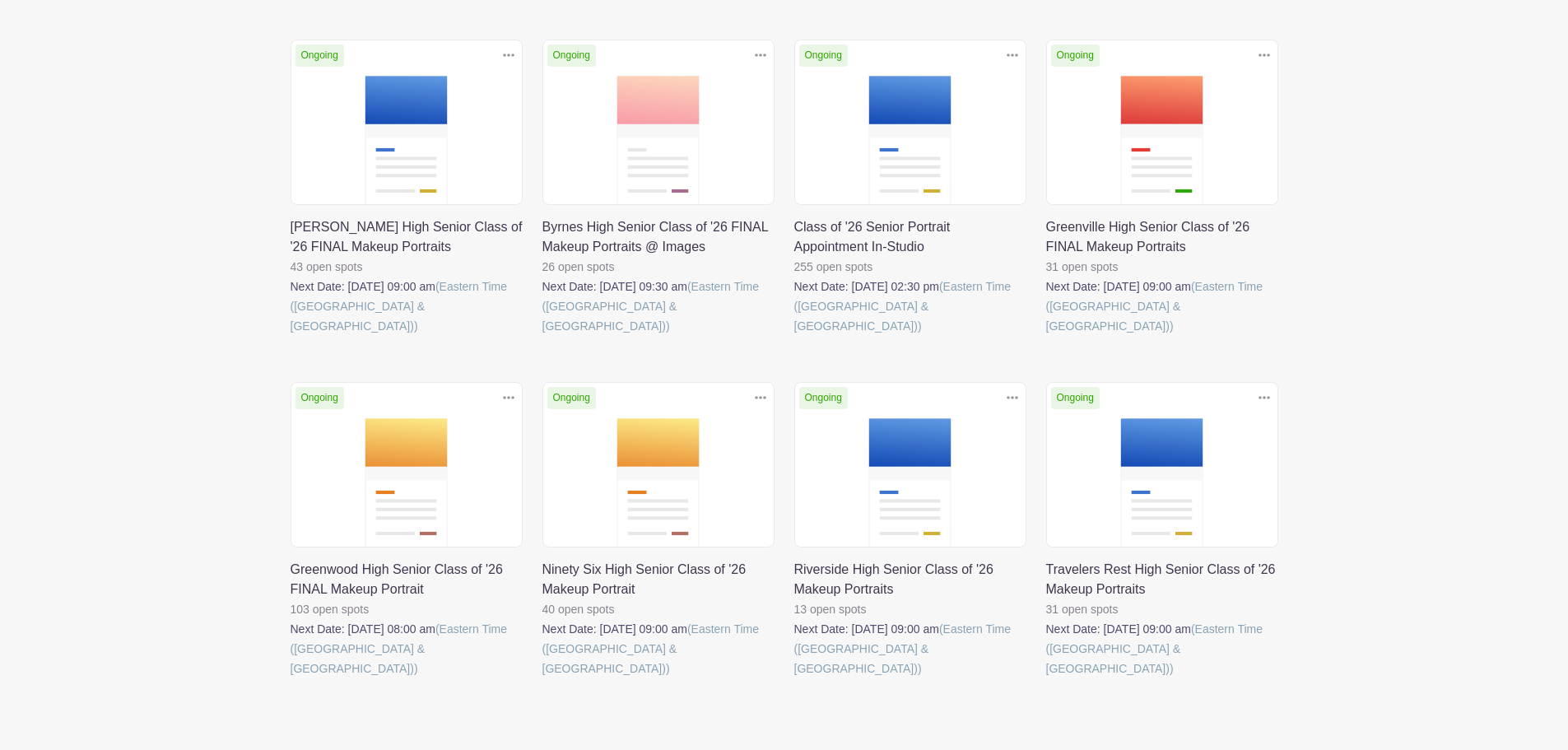
click at [794, 336] on link at bounding box center [794, 336] width 0 height 0
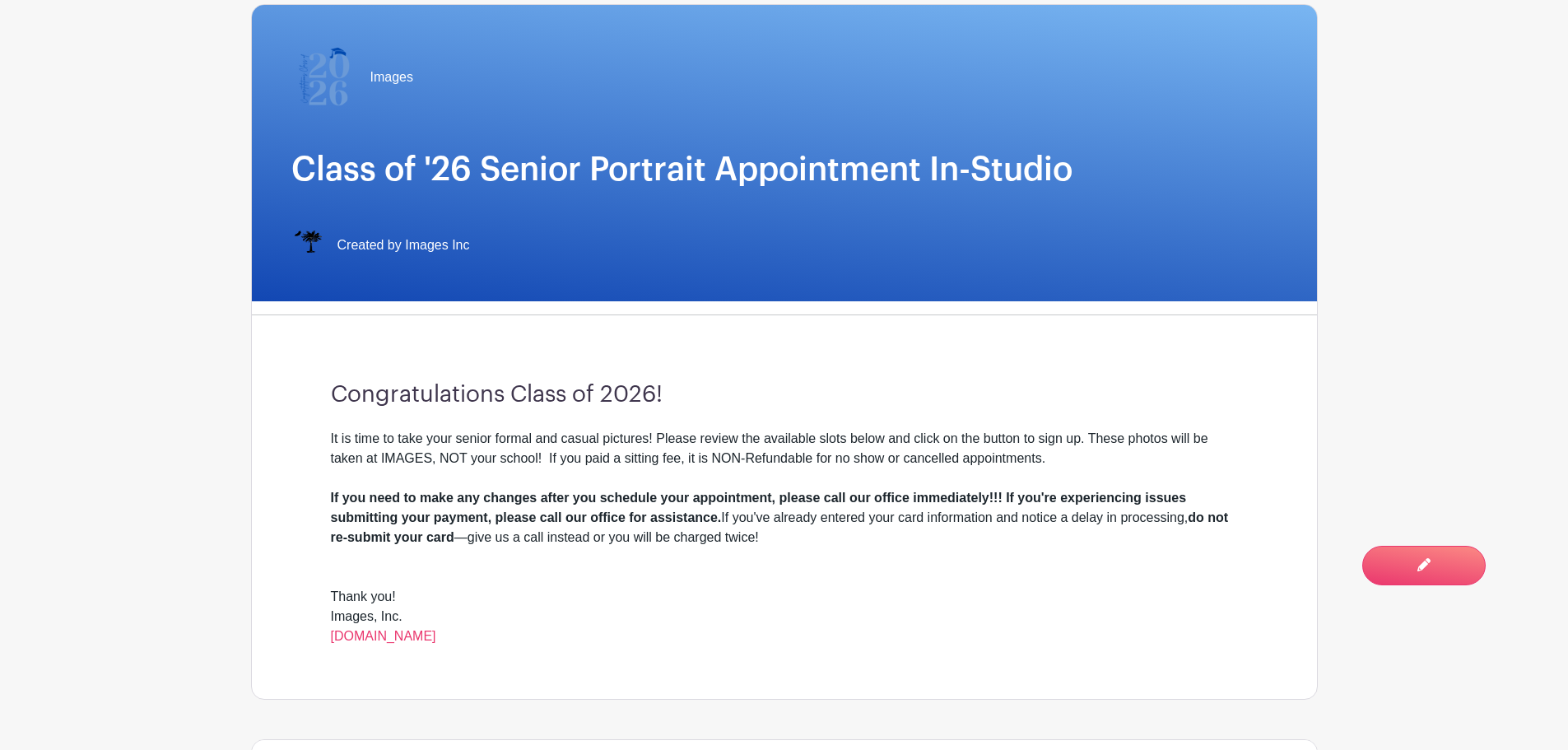
click at [820, 157] on div "Images Class of '26 Senior Portrait Appointment In-Studio Created by Images Inc" at bounding box center [784, 153] width 1065 height 297
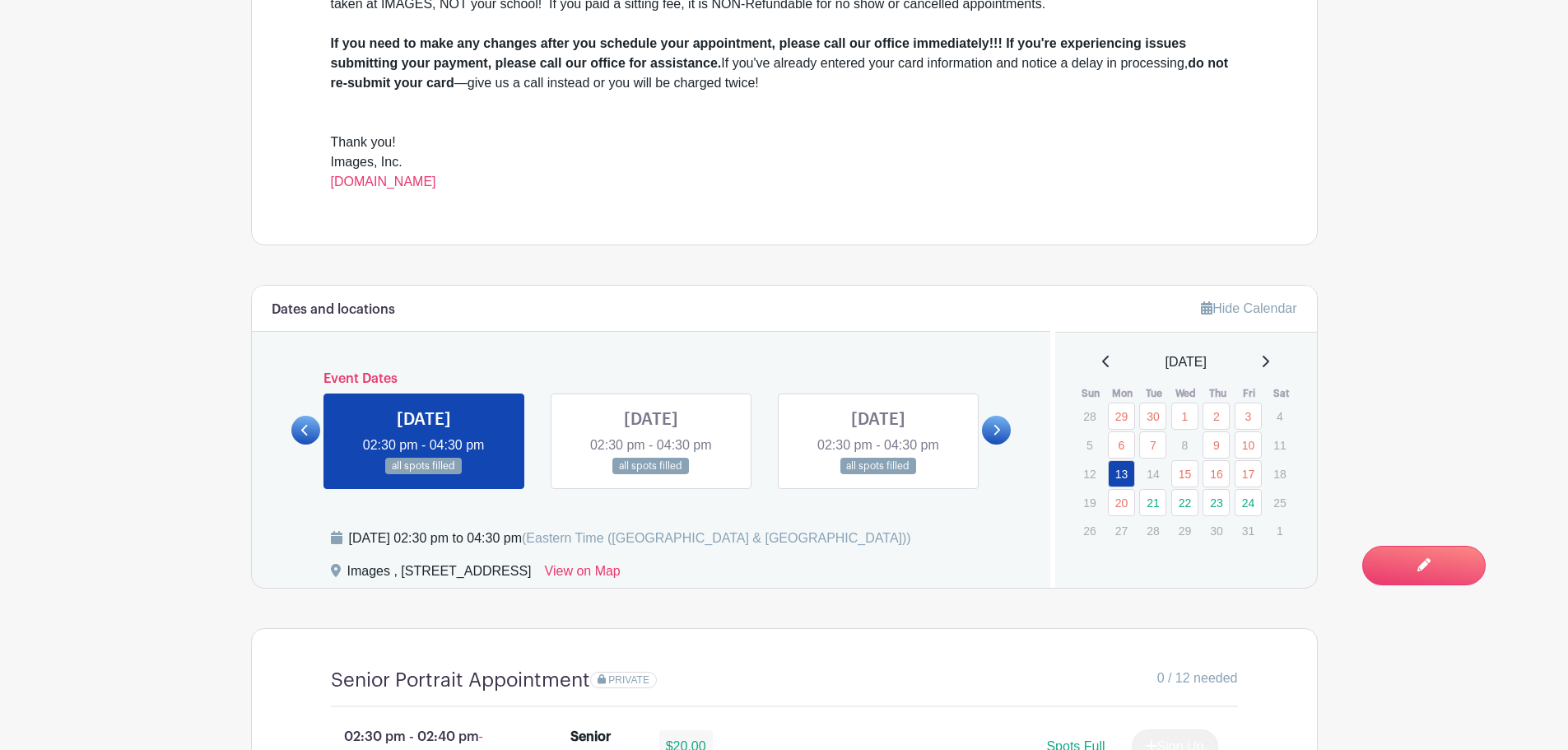
scroll to position [741, 0]
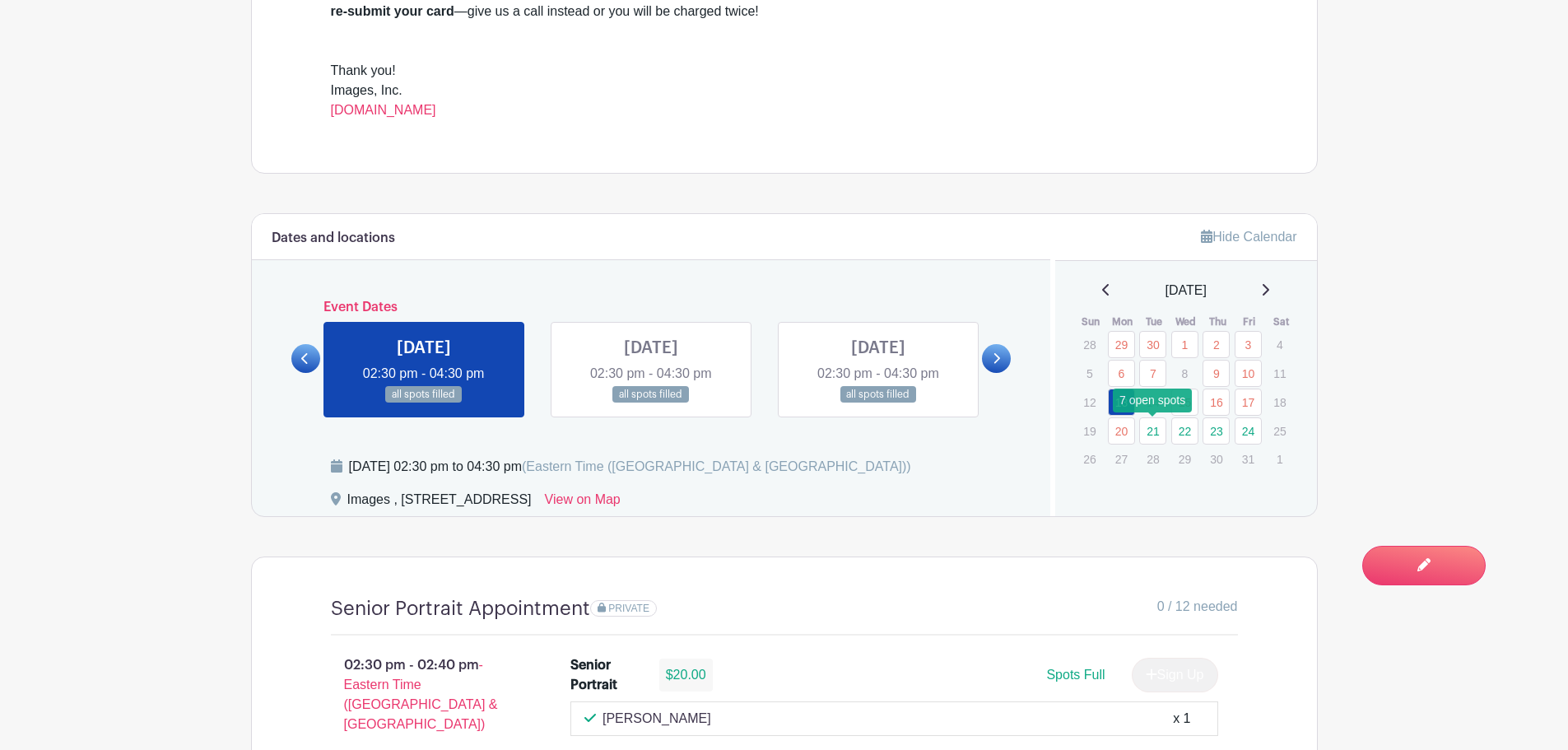
click at [1151, 428] on link "21" at bounding box center [1153, 431] width 28 height 28
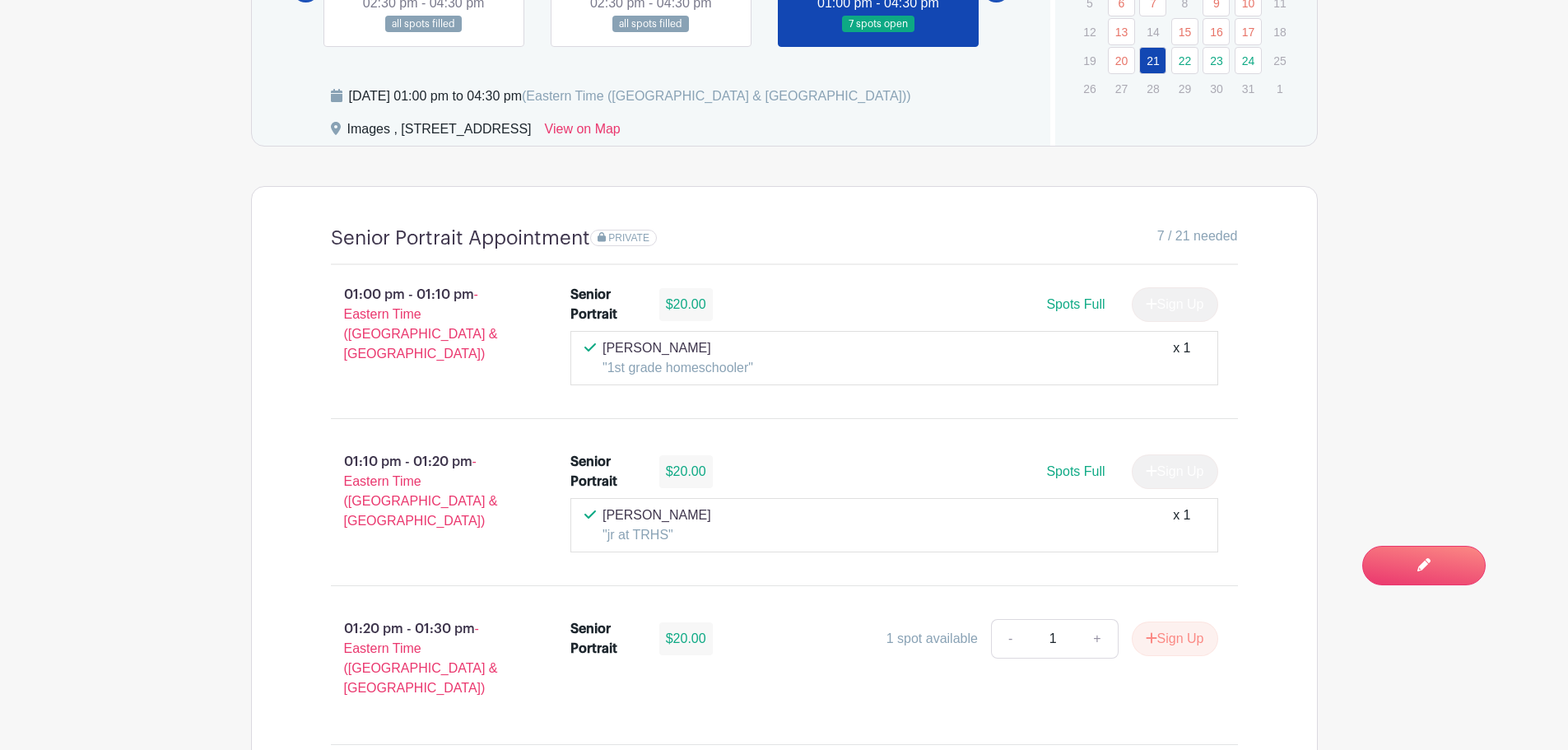
scroll to position [1071, 0]
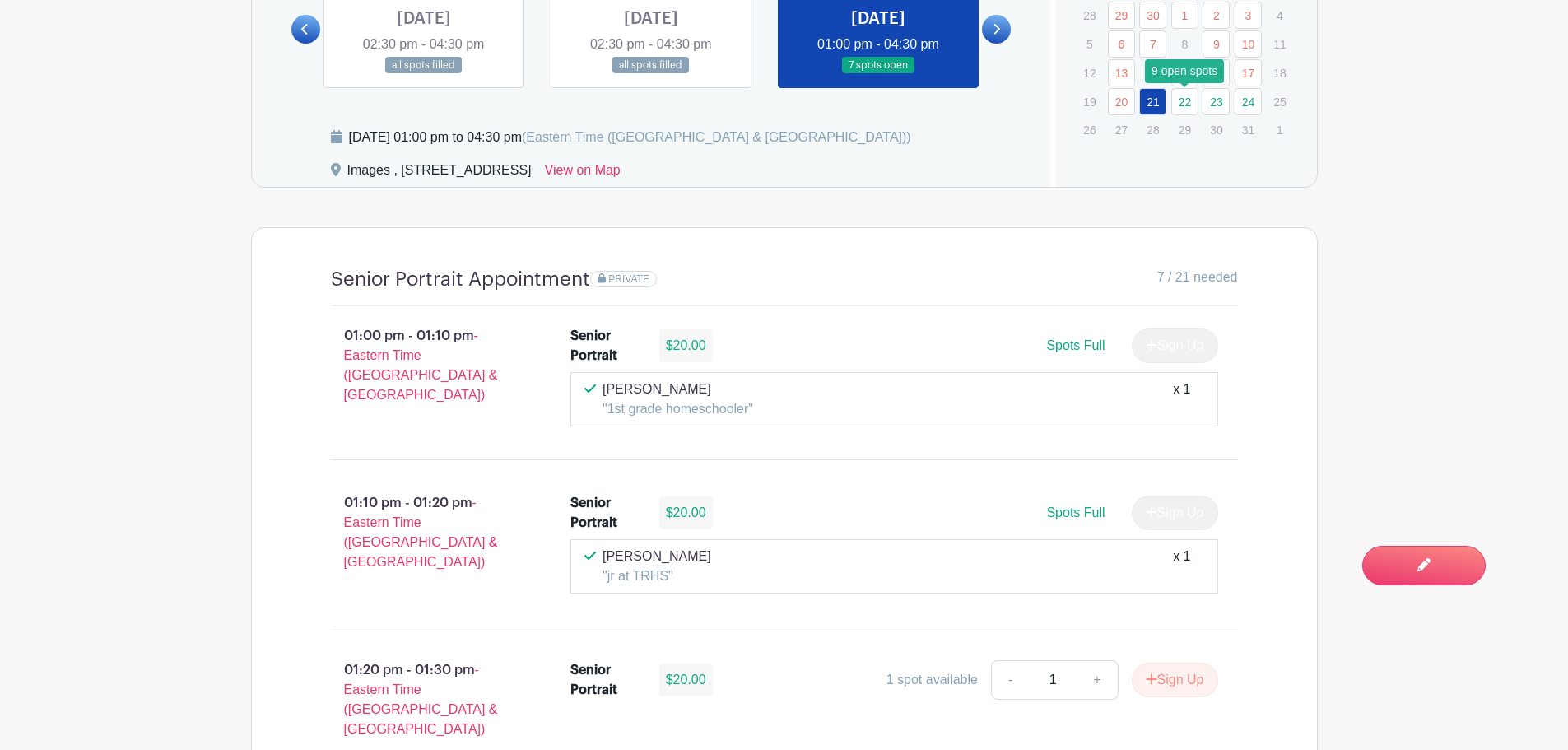
click at [1190, 110] on link "22" at bounding box center [1185, 102] width 28 height 28
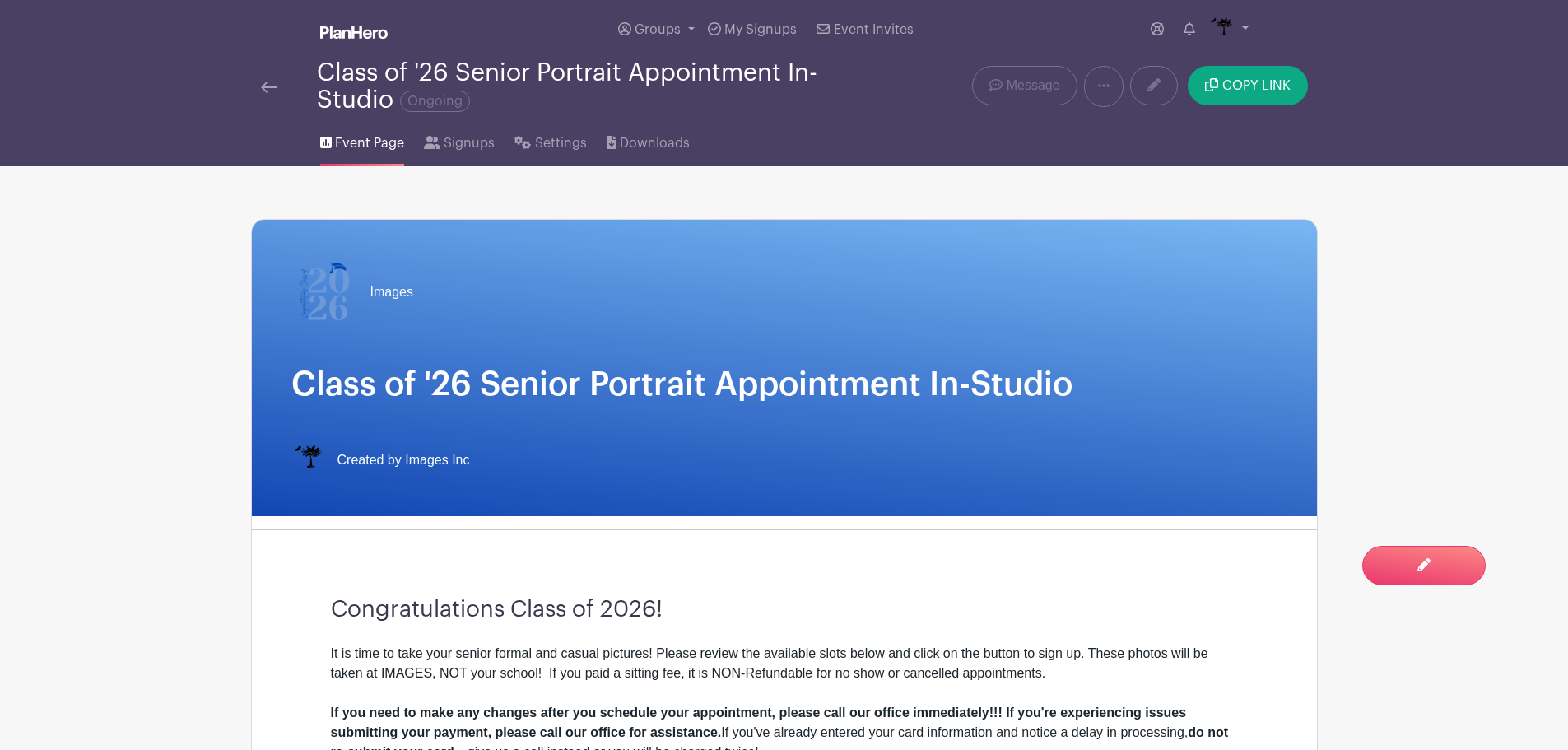
click at [261, 83] on img at bounding box center [269, 87] width 16 height 11
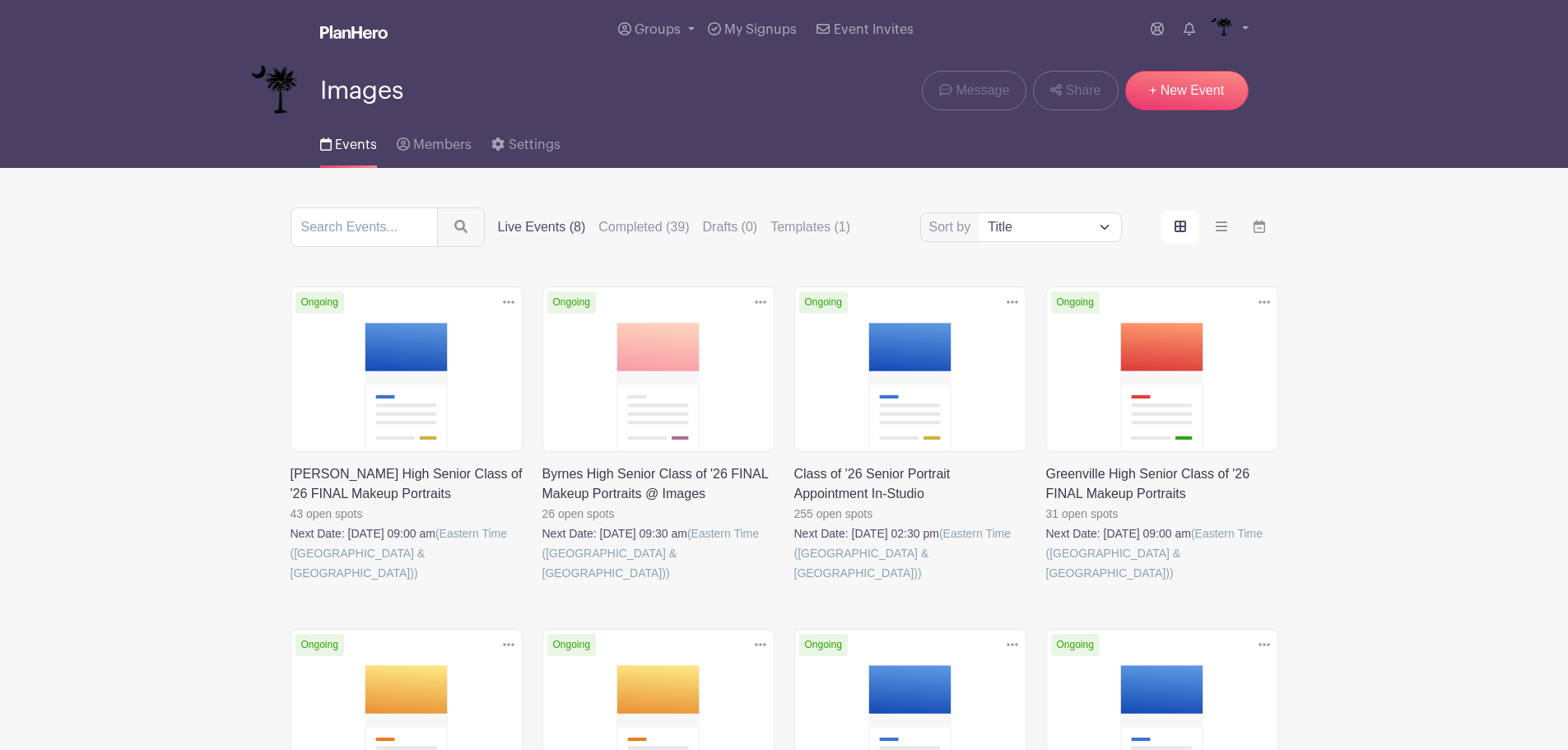
click at [260, 83] on img at bounding box center [275, 90] width 49 height 49
click at [794, 583] on link at bounding box center [794, 583] width 0 height 0
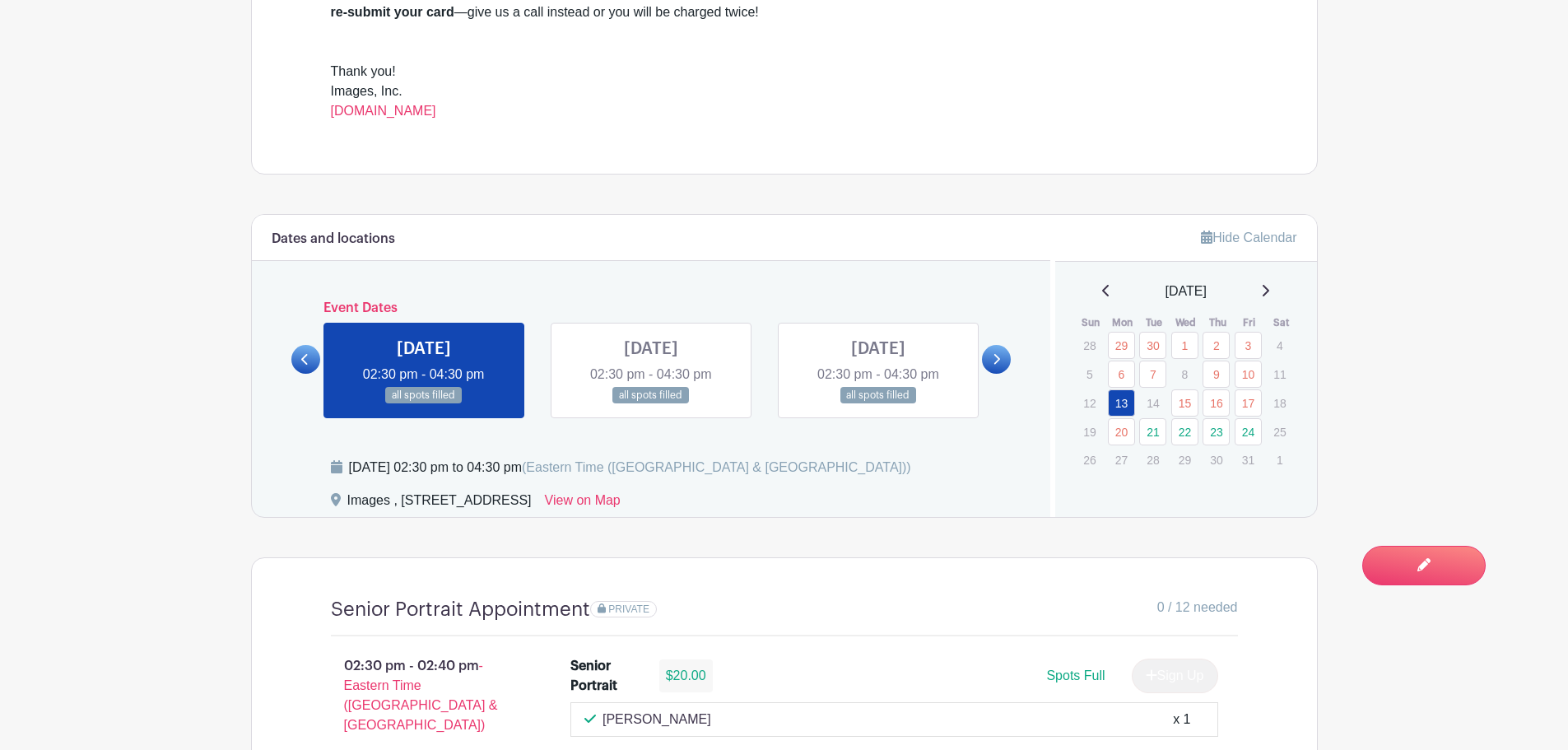
scroll to position [741, 0]
click at [1156, 432] on link "21" at bounding box center [1153, 431] width 28 height 28
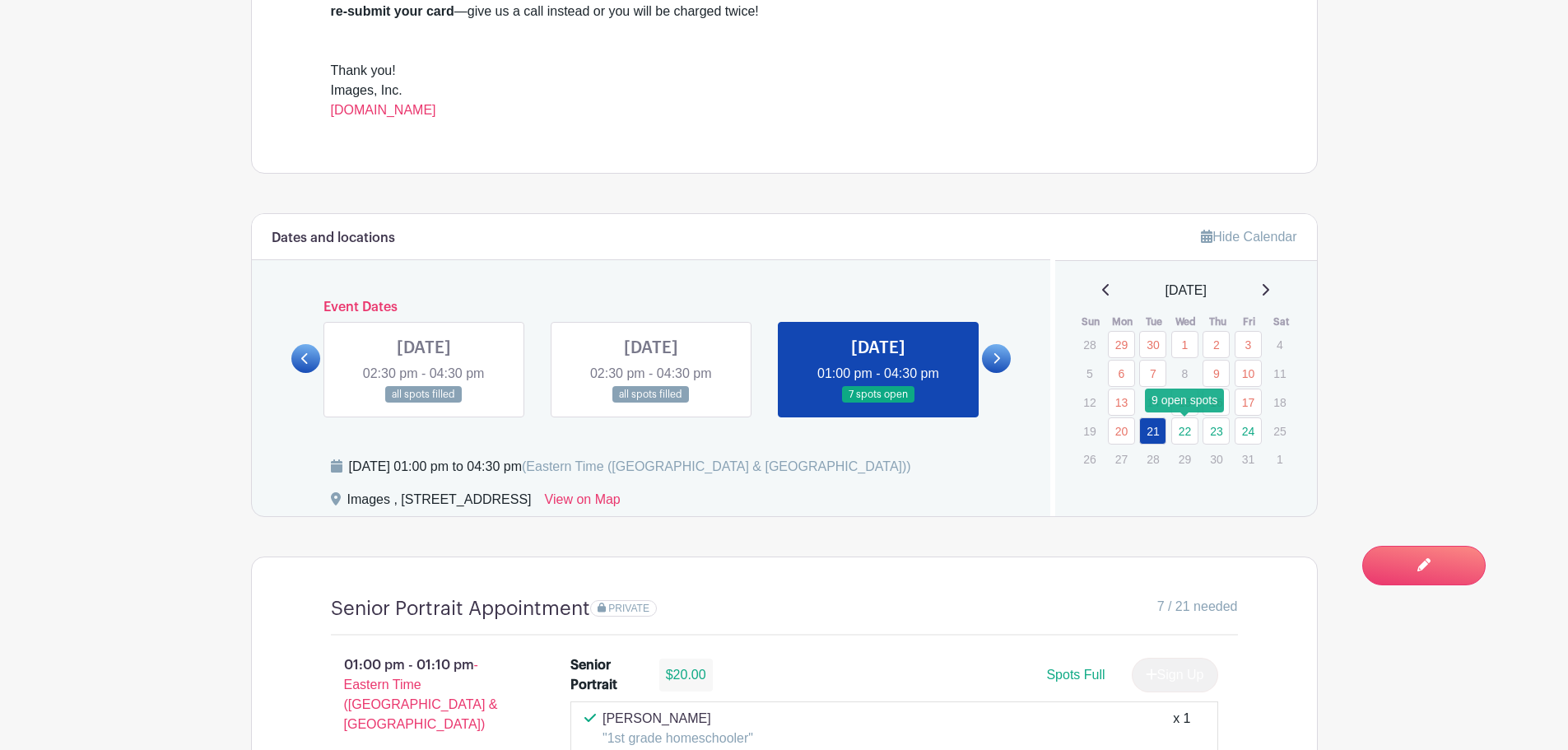
click at [1179, 431] on link "22" at bounding box center [1185, 431] width 28 height 28
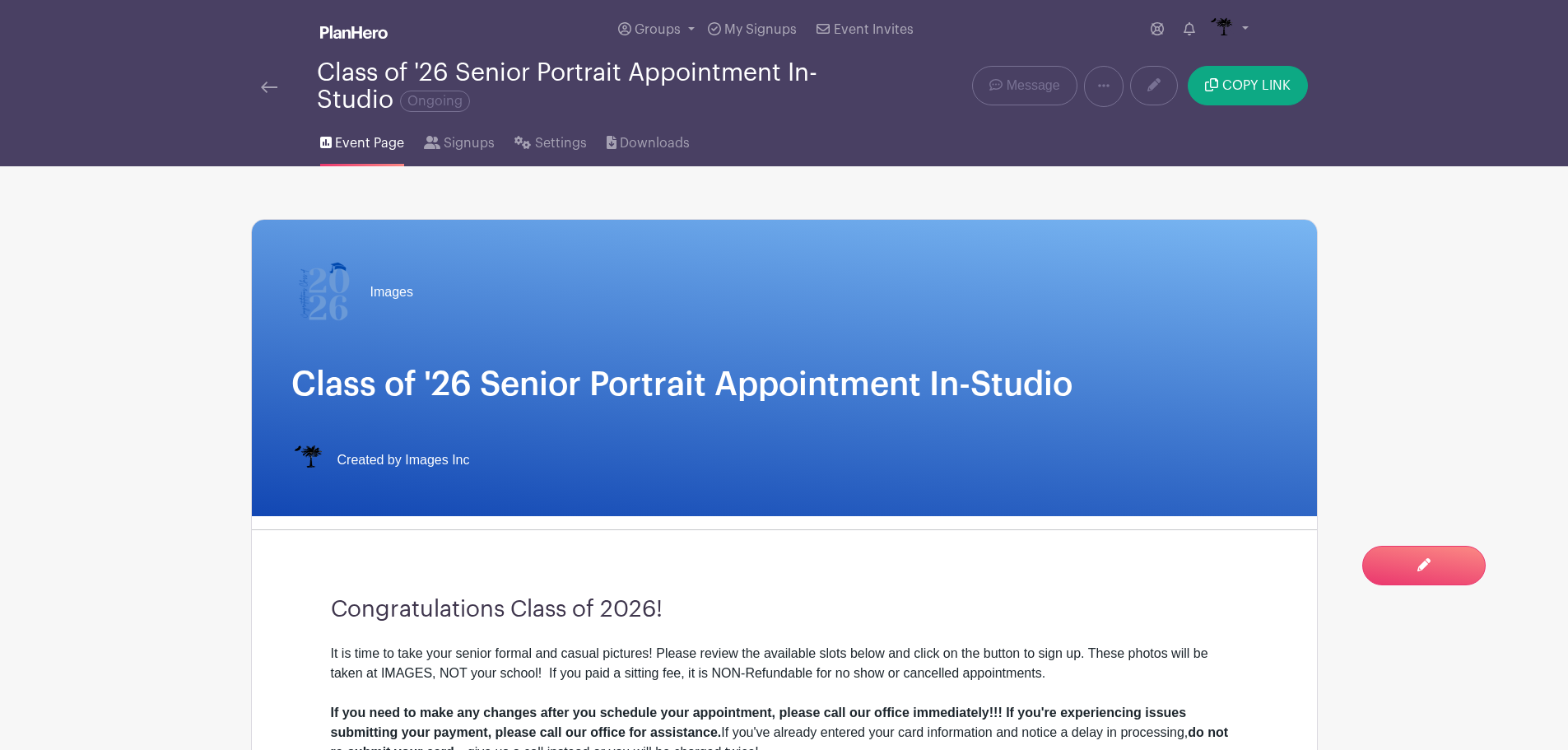
click at [266, 97] on div "Class of '26 Senior Portrait Appointment In-Studio Ongoing" at bounding box center [562, 86] width 602 height 54
click at [275, 86] on img at bounding box center [269, 87] width 16 height 11
